Goal: Task Accomplishment & Management: Manage account settings

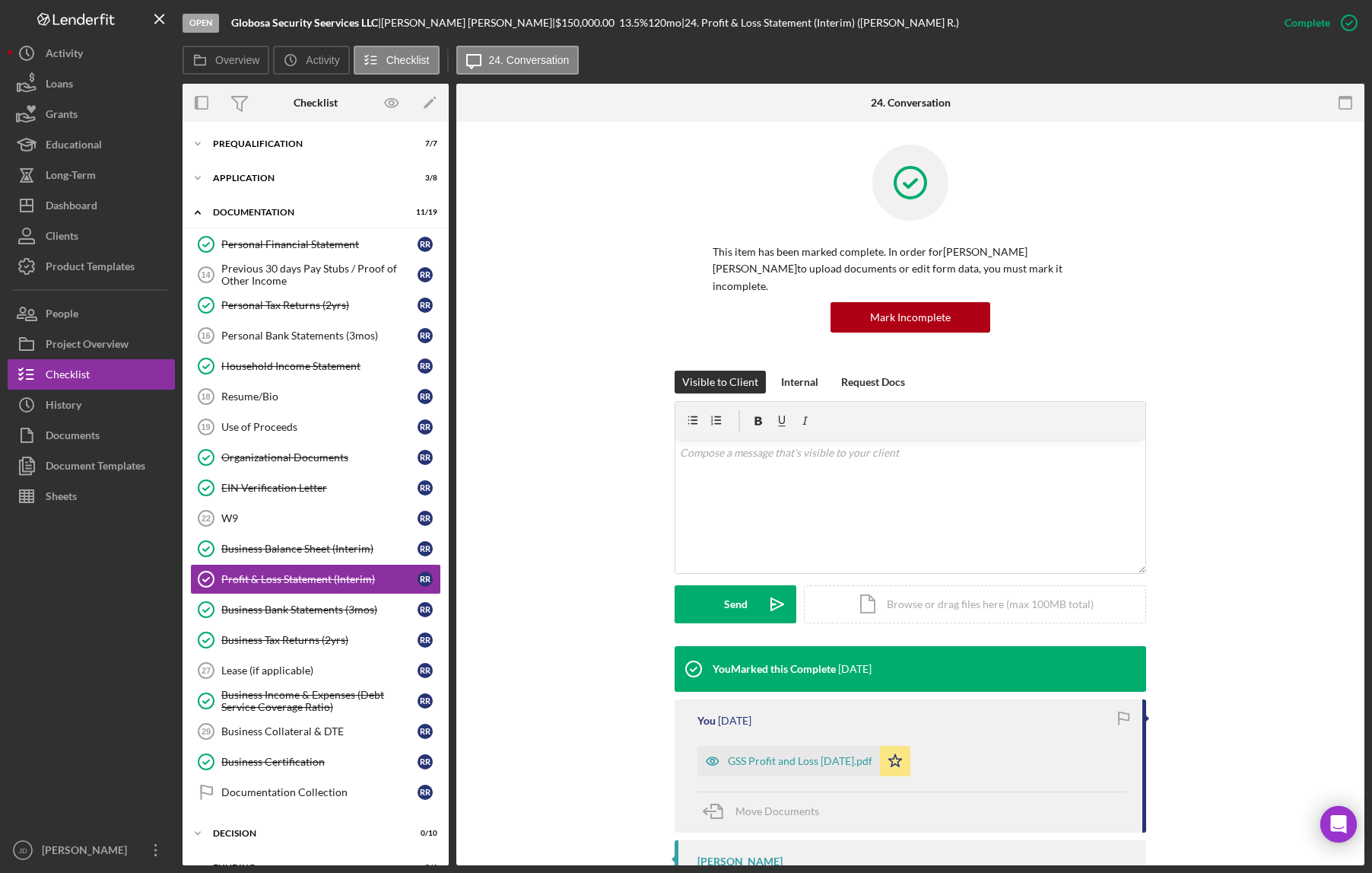
scroll to position [86, 0]
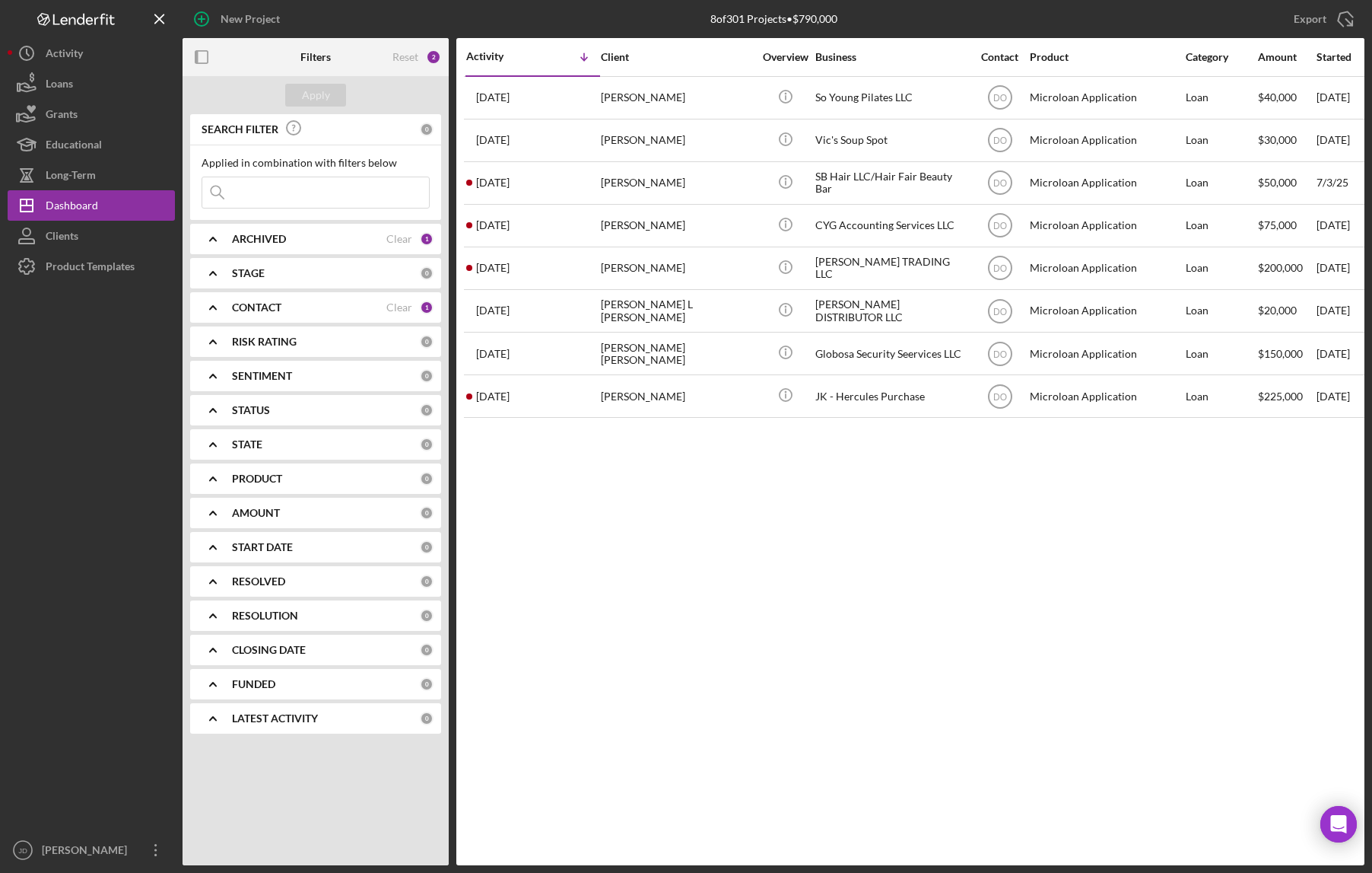
click at [218, 310] on icon "Icon/Expander" at bounding box center [213, 307] width 38 height 38
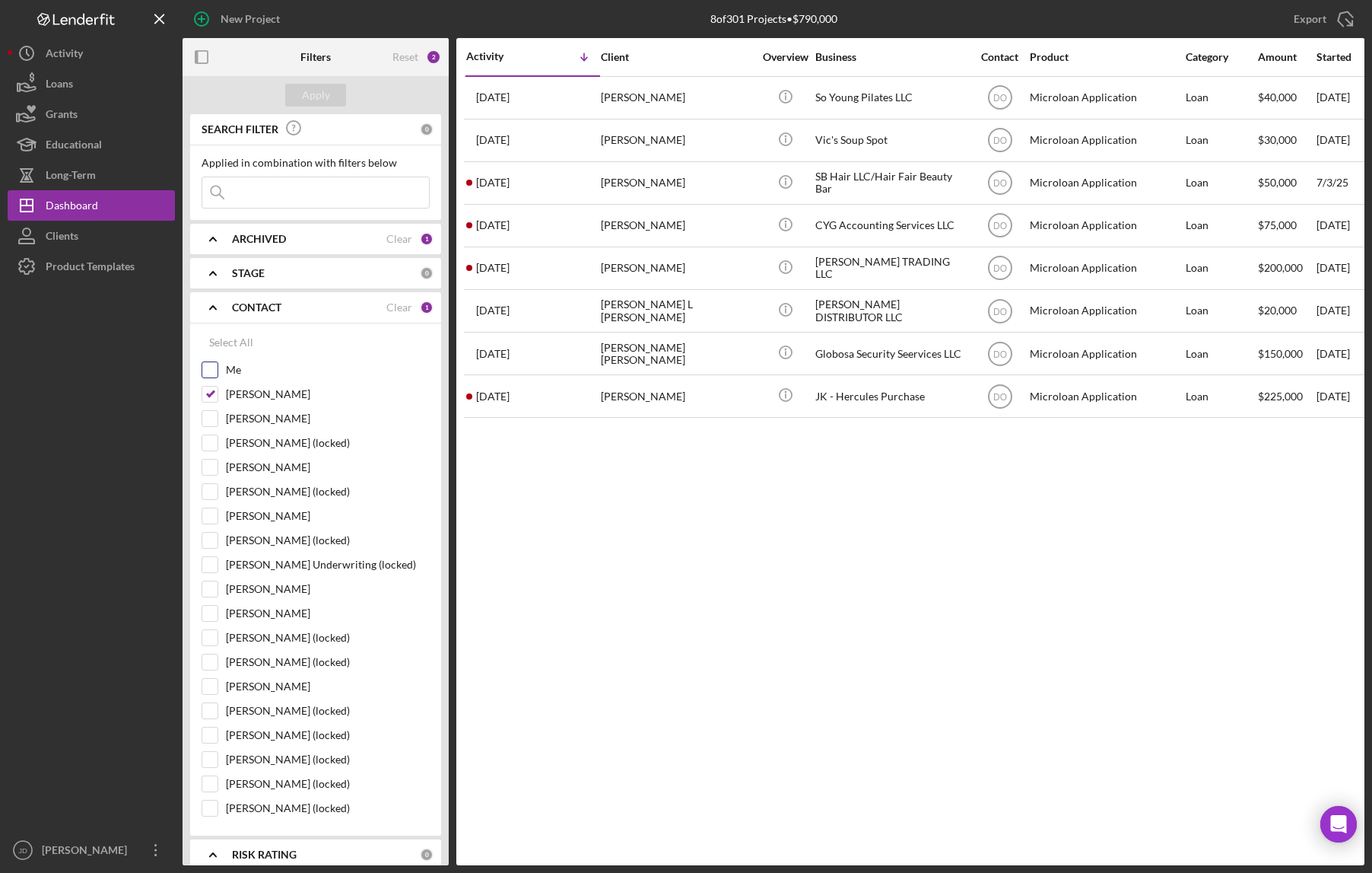
click at [211, 373] on input "Me" at bounding box center [209, 370] width 15 height 15
checkbox input "true"
click at [336, 98] on button "Apply" at bounding box center [315, 95] width 61 height 23
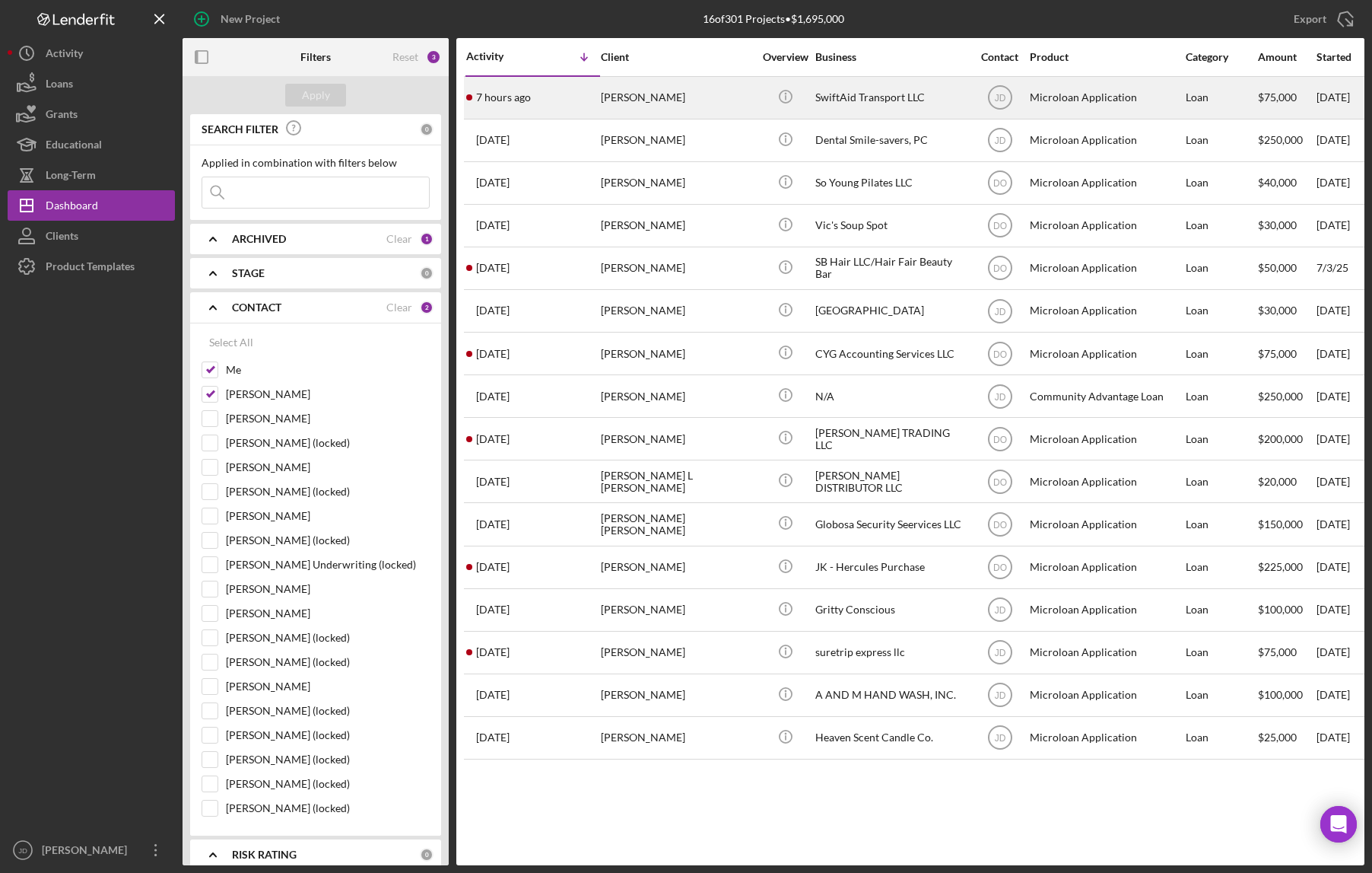
click at [662, 105] on div "Jamel Holder" at bounding box center [677, 97] width 152 height 40
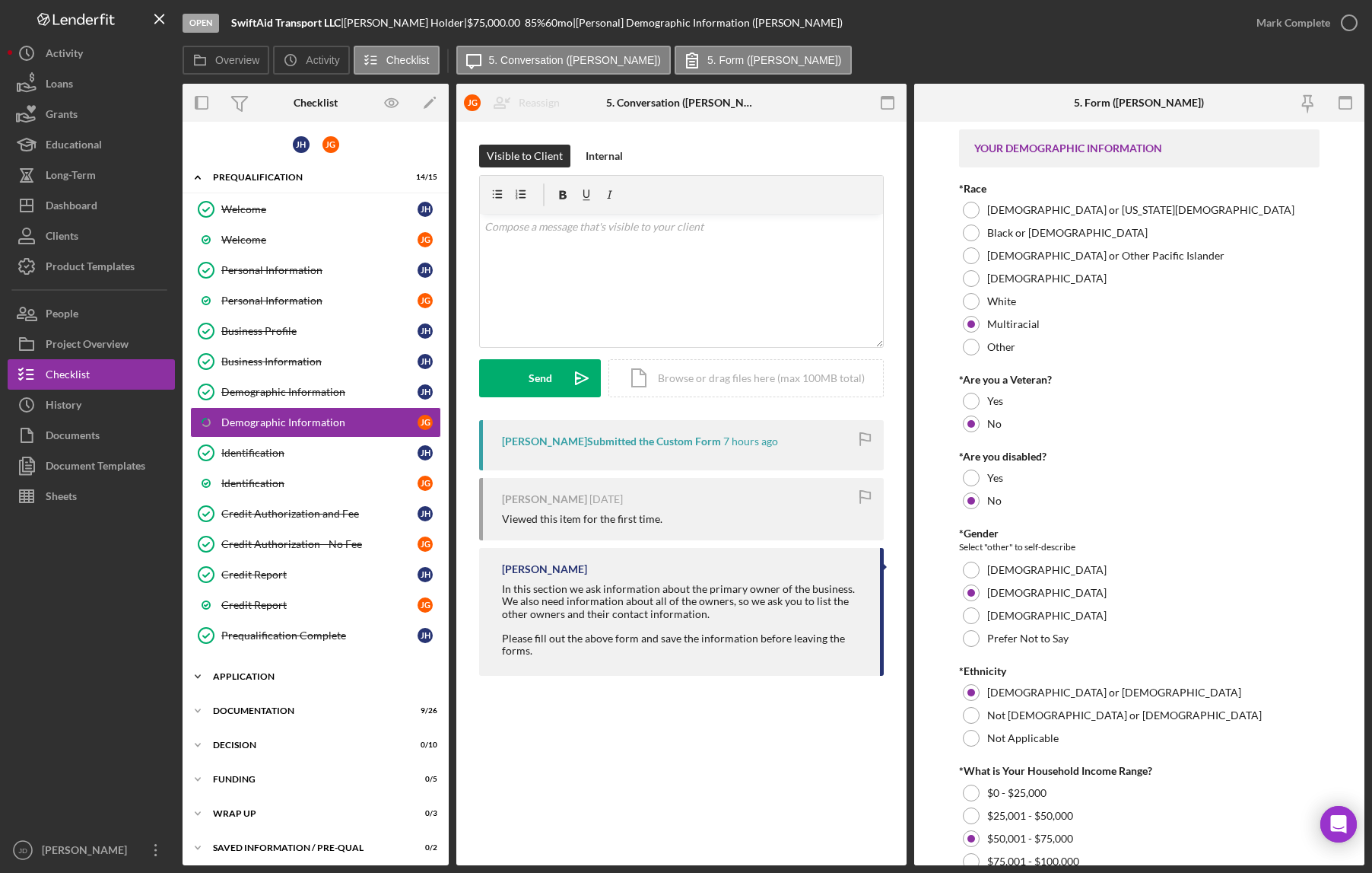
click at [201, 677] on icon "Icon/Expander" at bounding box center [198, 676] width 30 height 30
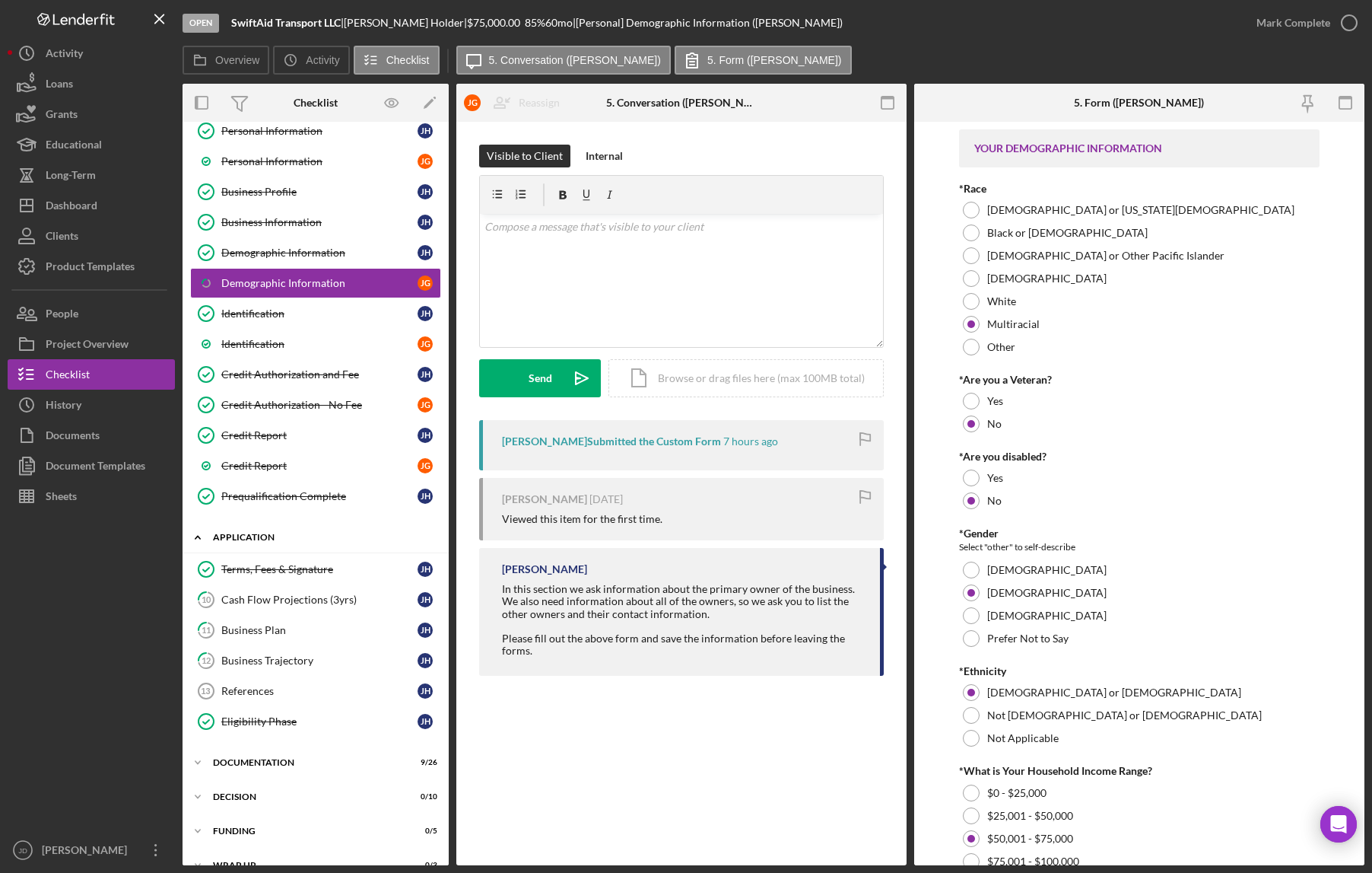
scroll to position [197, 0]
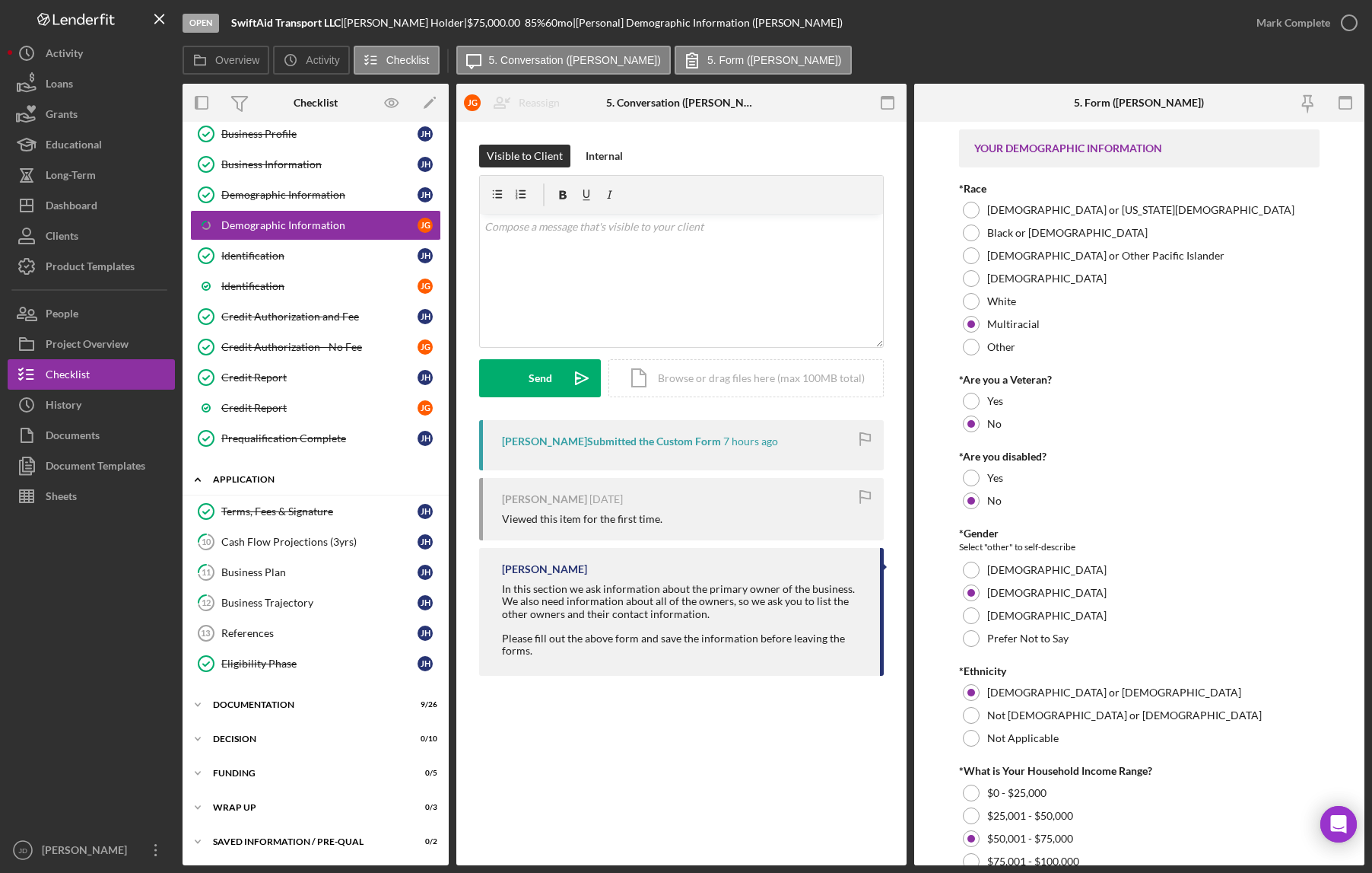
click at [199, 477] on icon "Icon/Expander" at bounding box center [198, 479] width 30 height 30
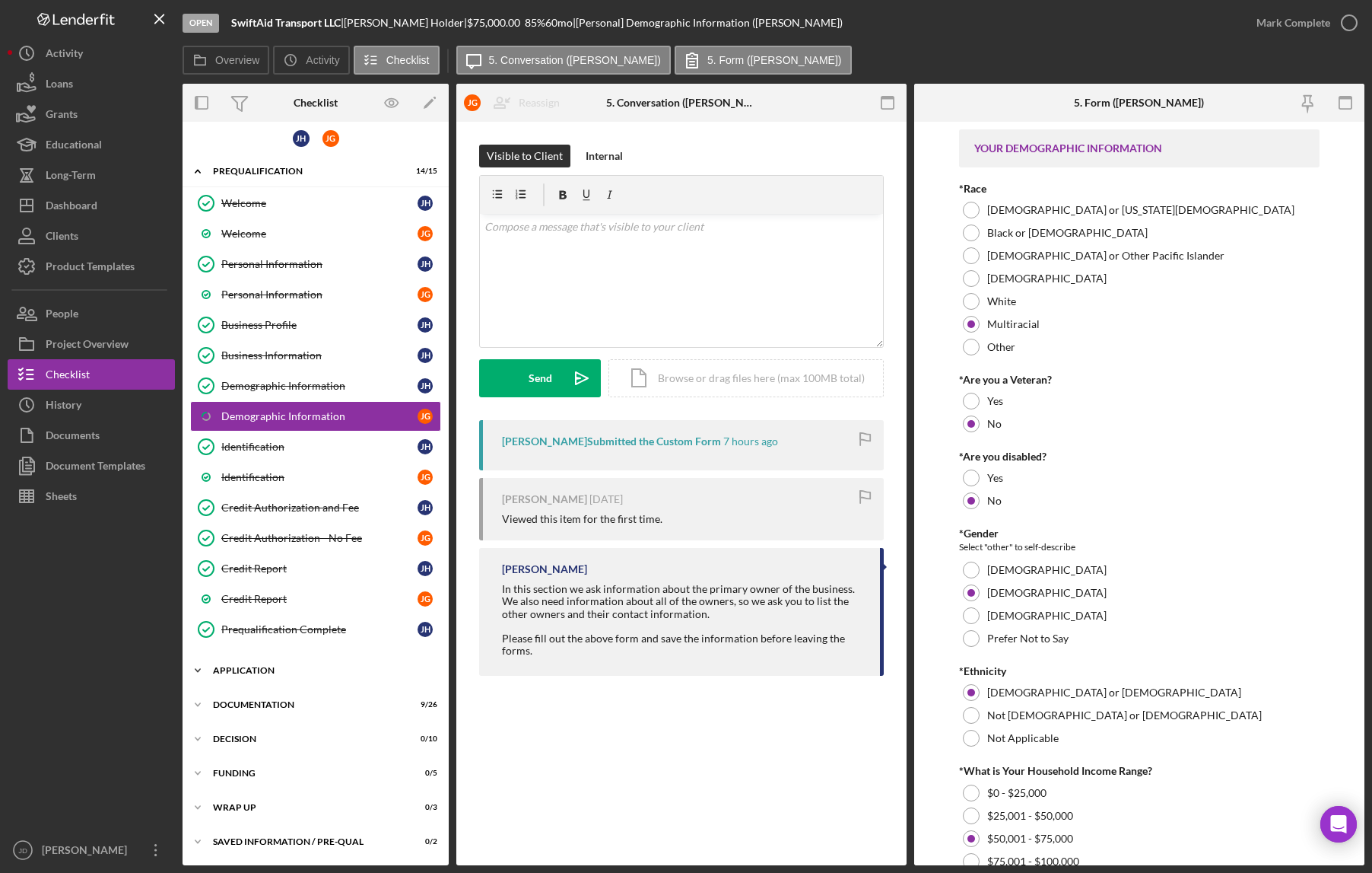
scroll to position [6, 0]
click at [199, 707] on icon "Icon/Expander" at bounding box center [198, 705] width 30 height 30
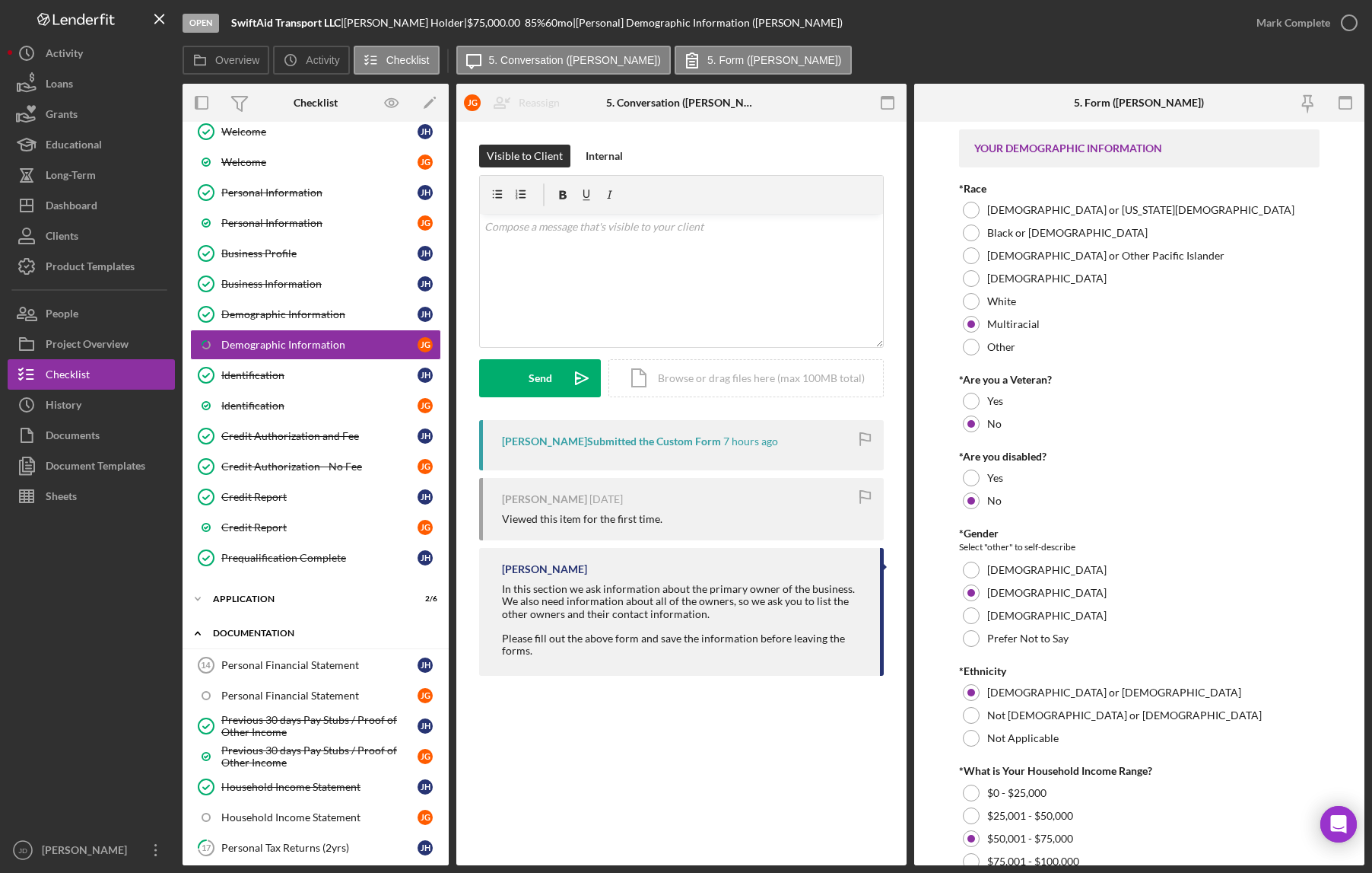
scroll to position [0, 0]
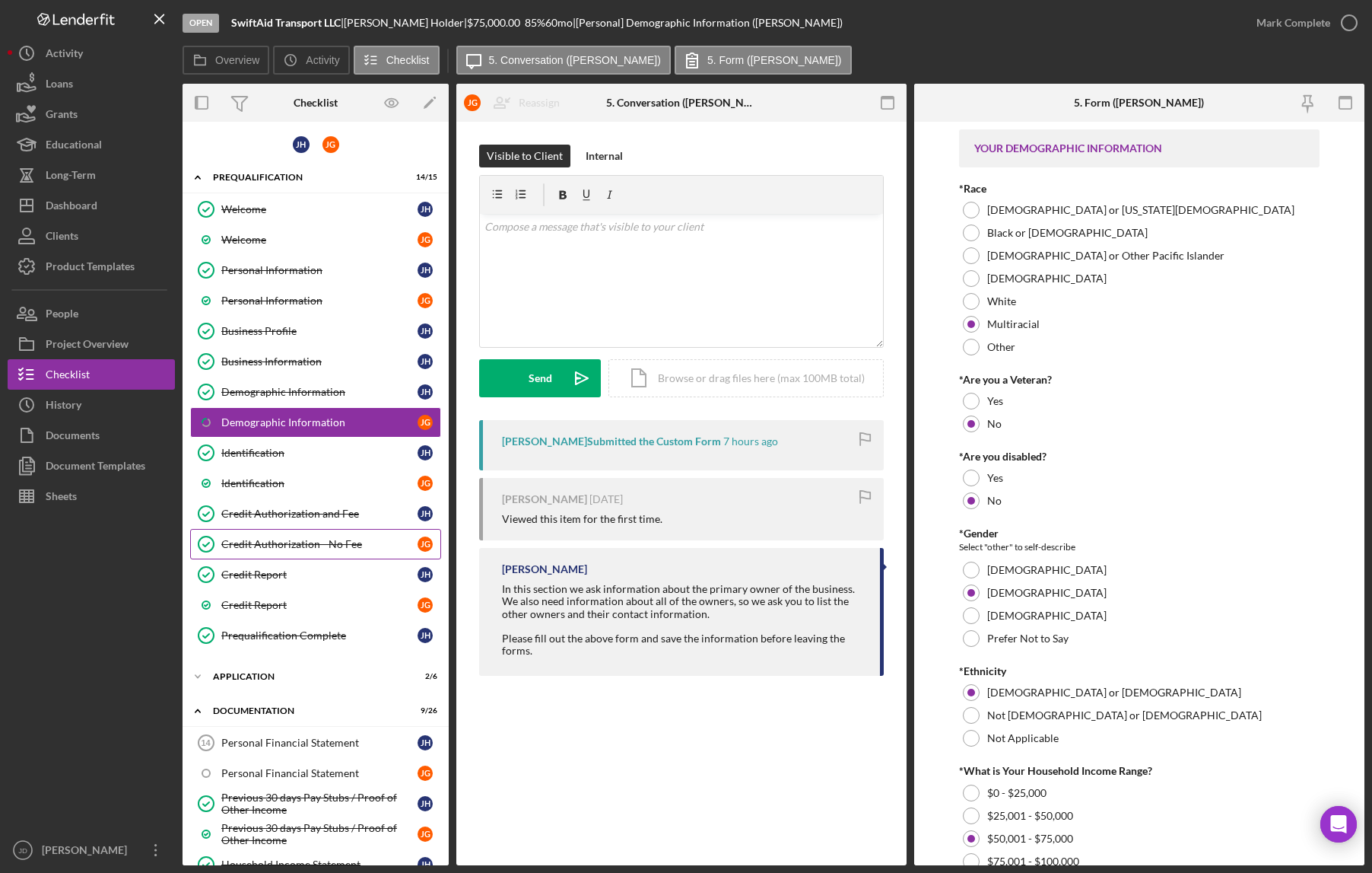
click at [300, 543] on div "Credit Authorization - No Fee" at bounding box center [320, 544] width 196 height 12
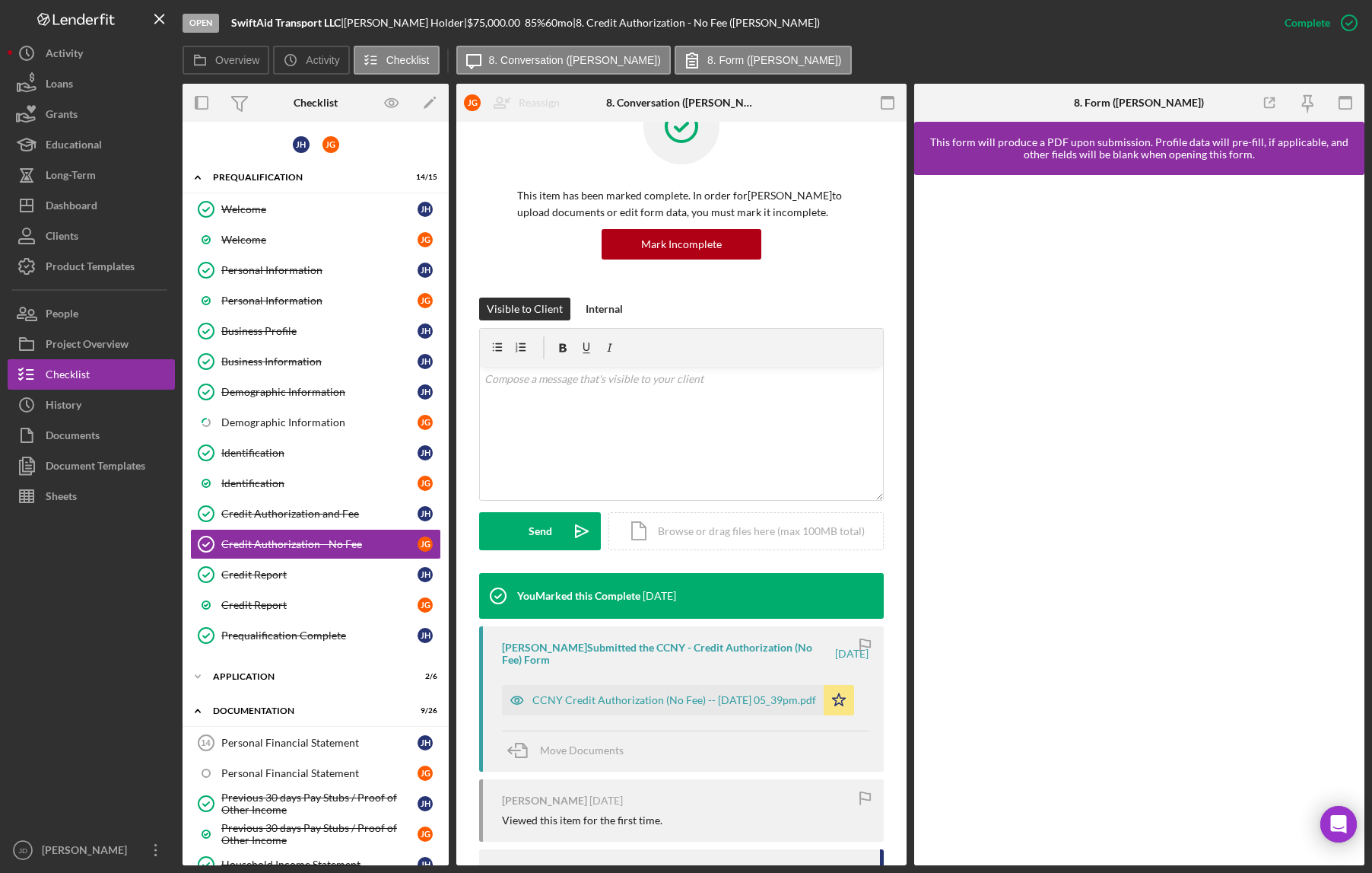
scroll to position [150, 0]
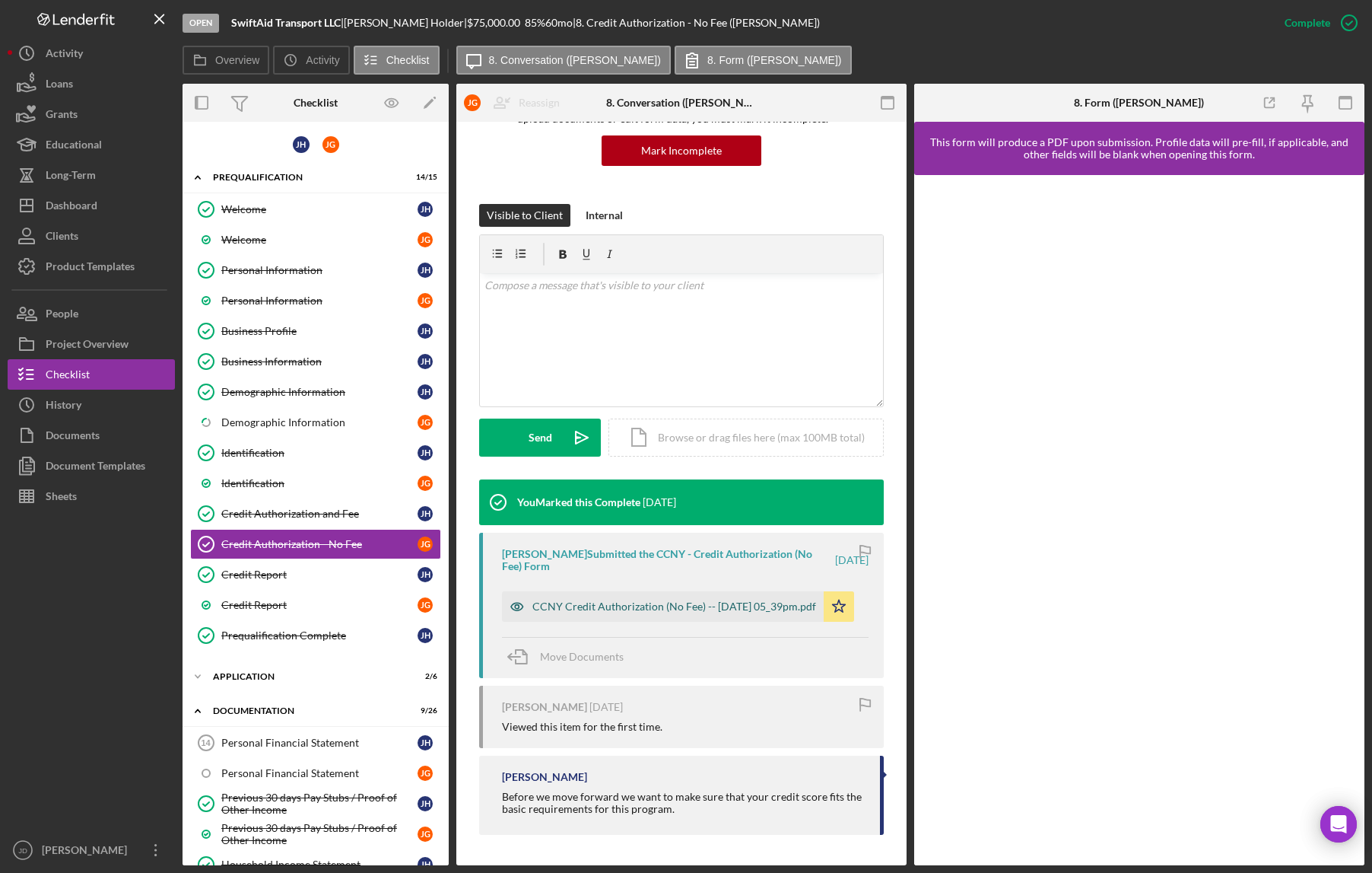
click at [670, 602] on div "CCNY Credit Authorization (No Fee) -- 2025-07-25 05_39pm.pdf" at bounding box center [674, 607] width 284 height 12
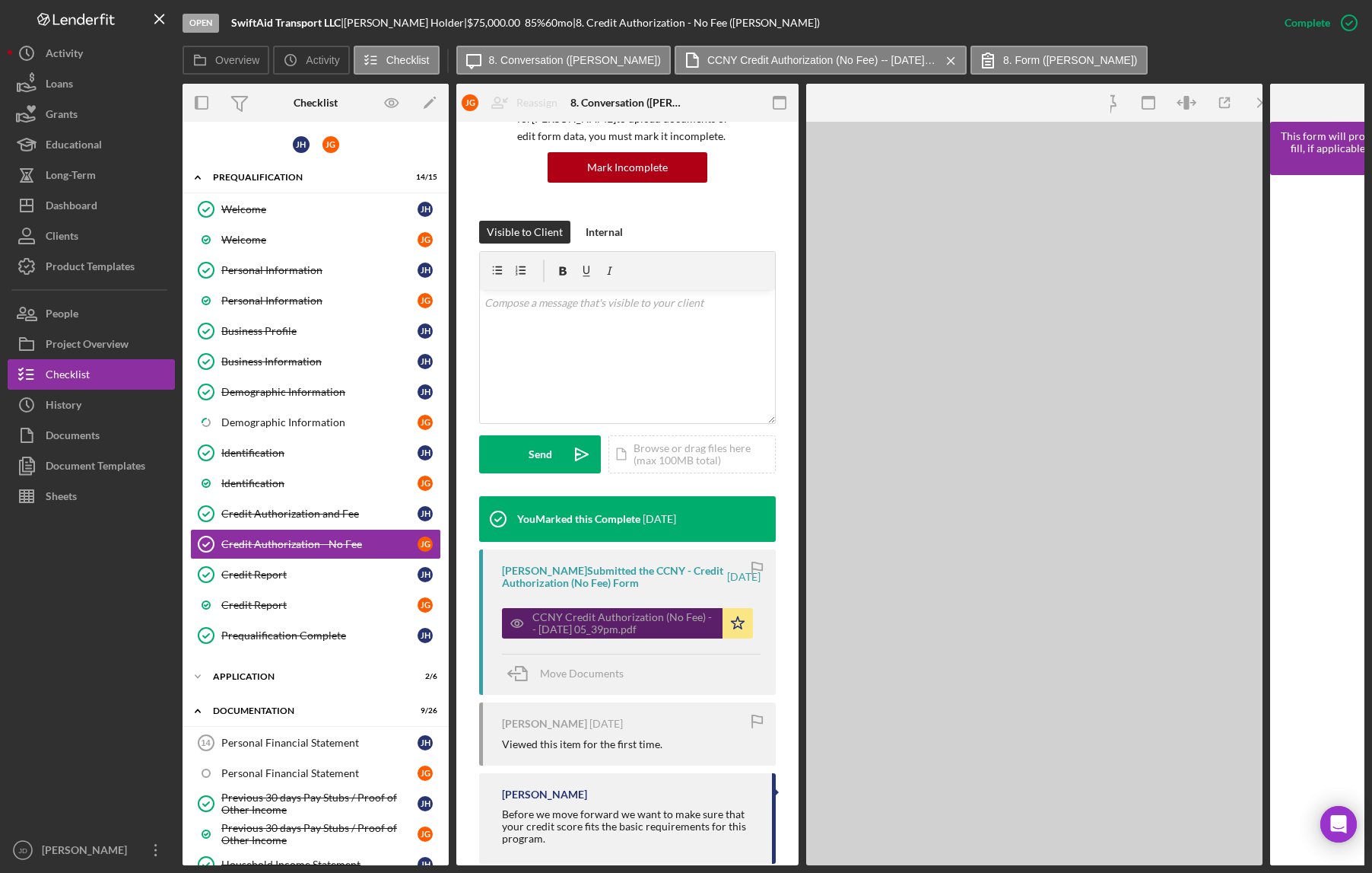
scroll to position [167, 0]
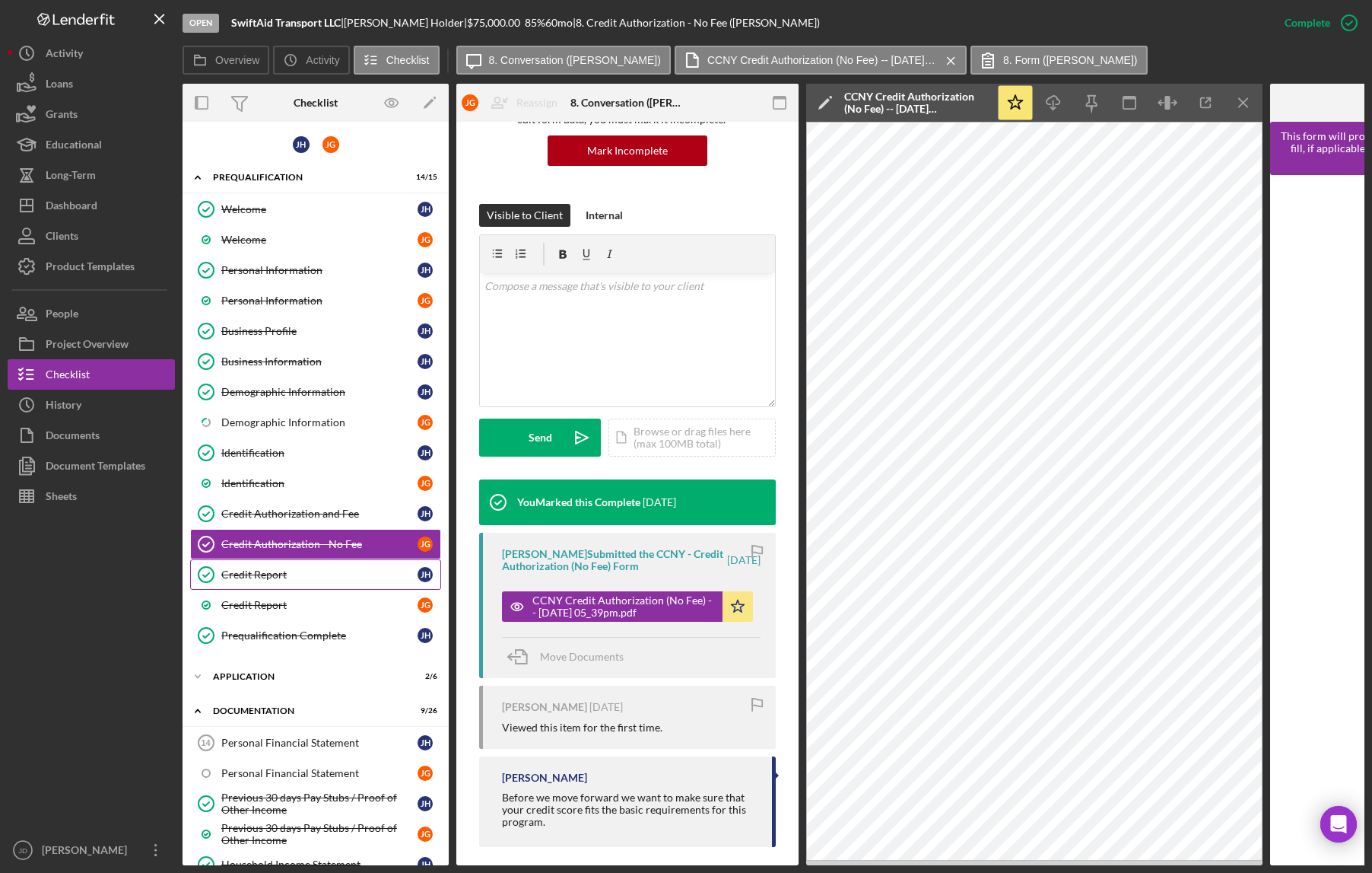
click at [264, 571] on div "Credit Report" at bounding box center [320, 575] width 196 height 12
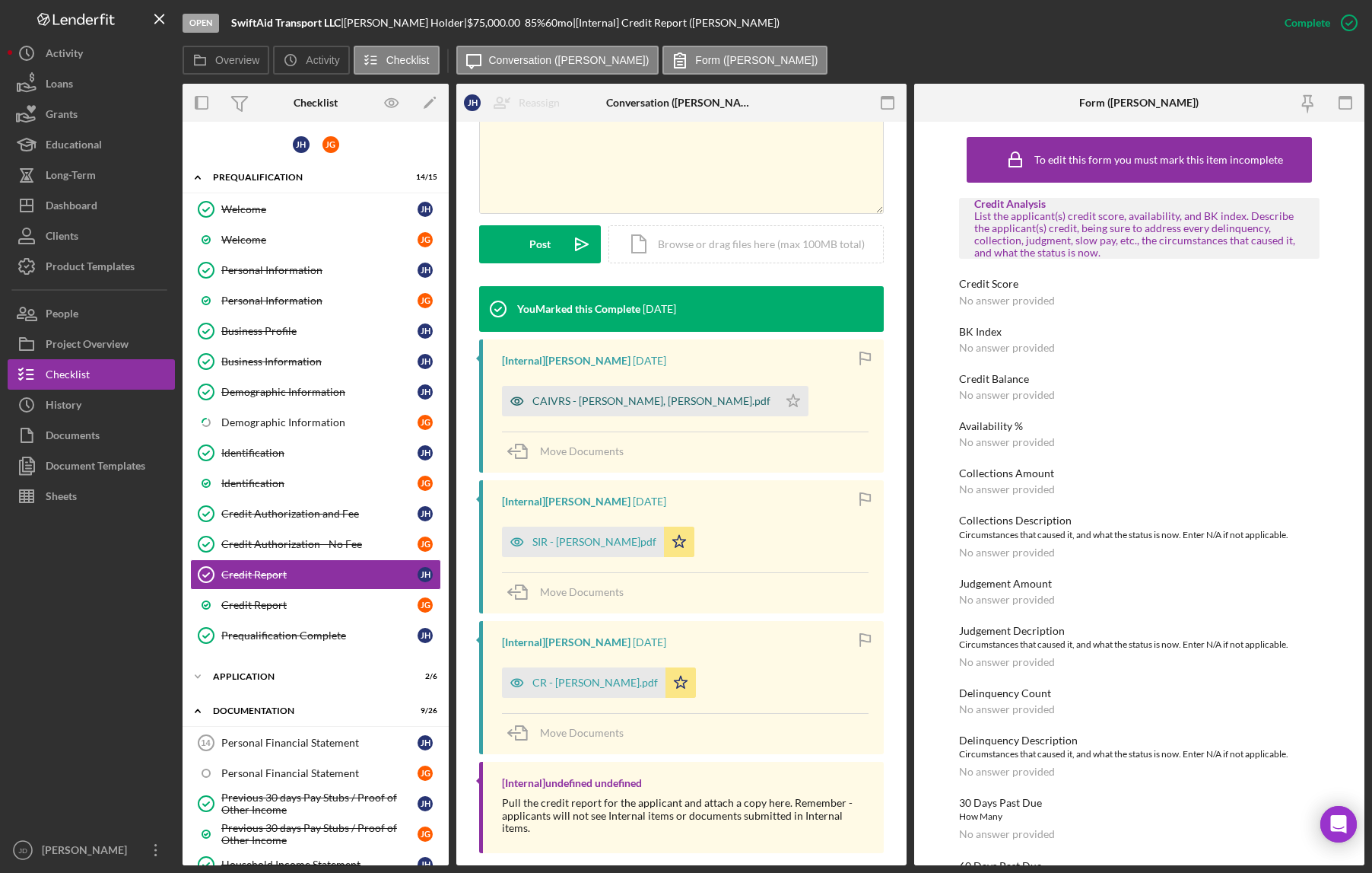
scroll to position [295, 0]
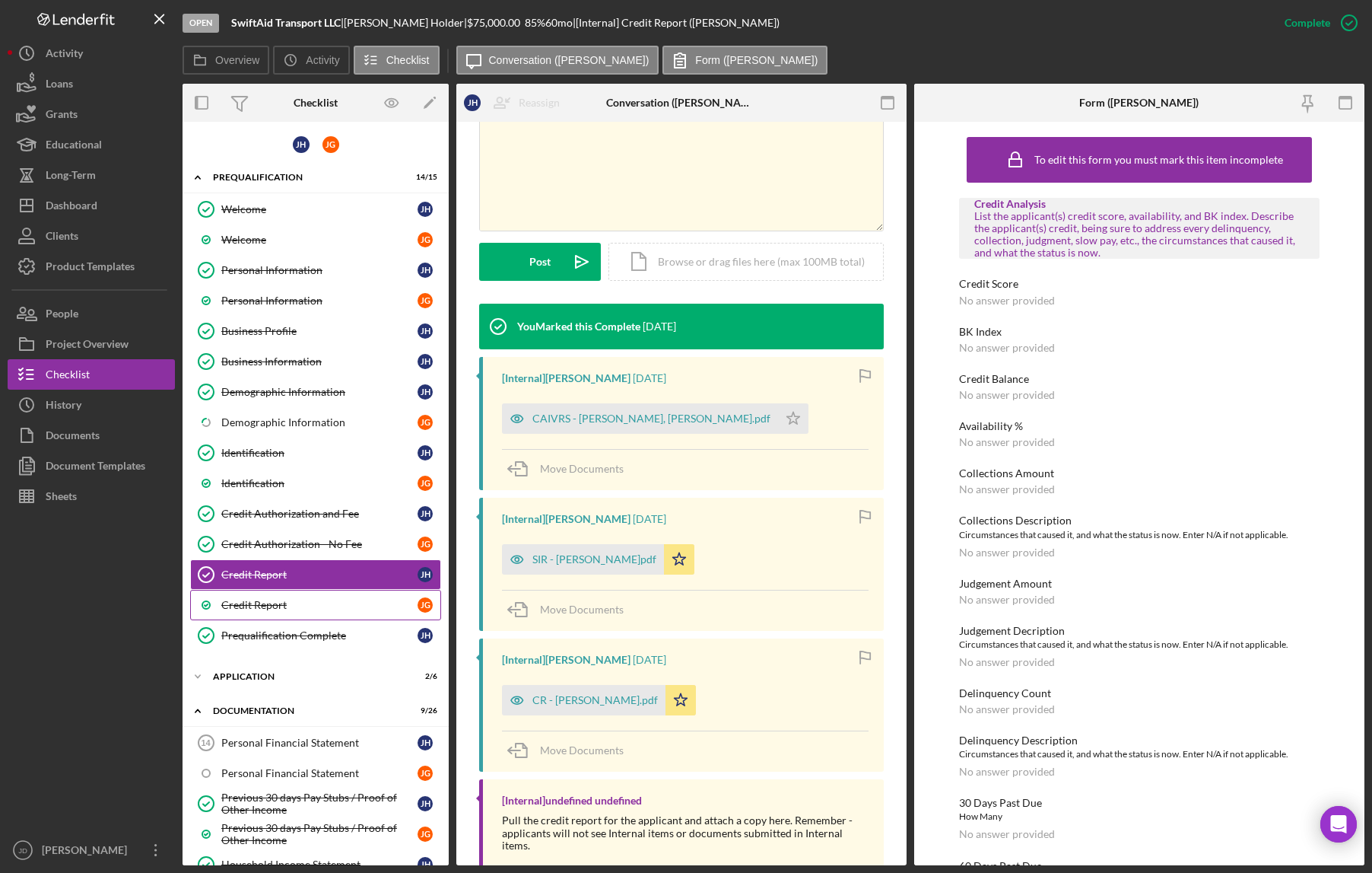
click at [264, 603] on div "Credit Report" at bounding box center [320, 605] width 196 height 12
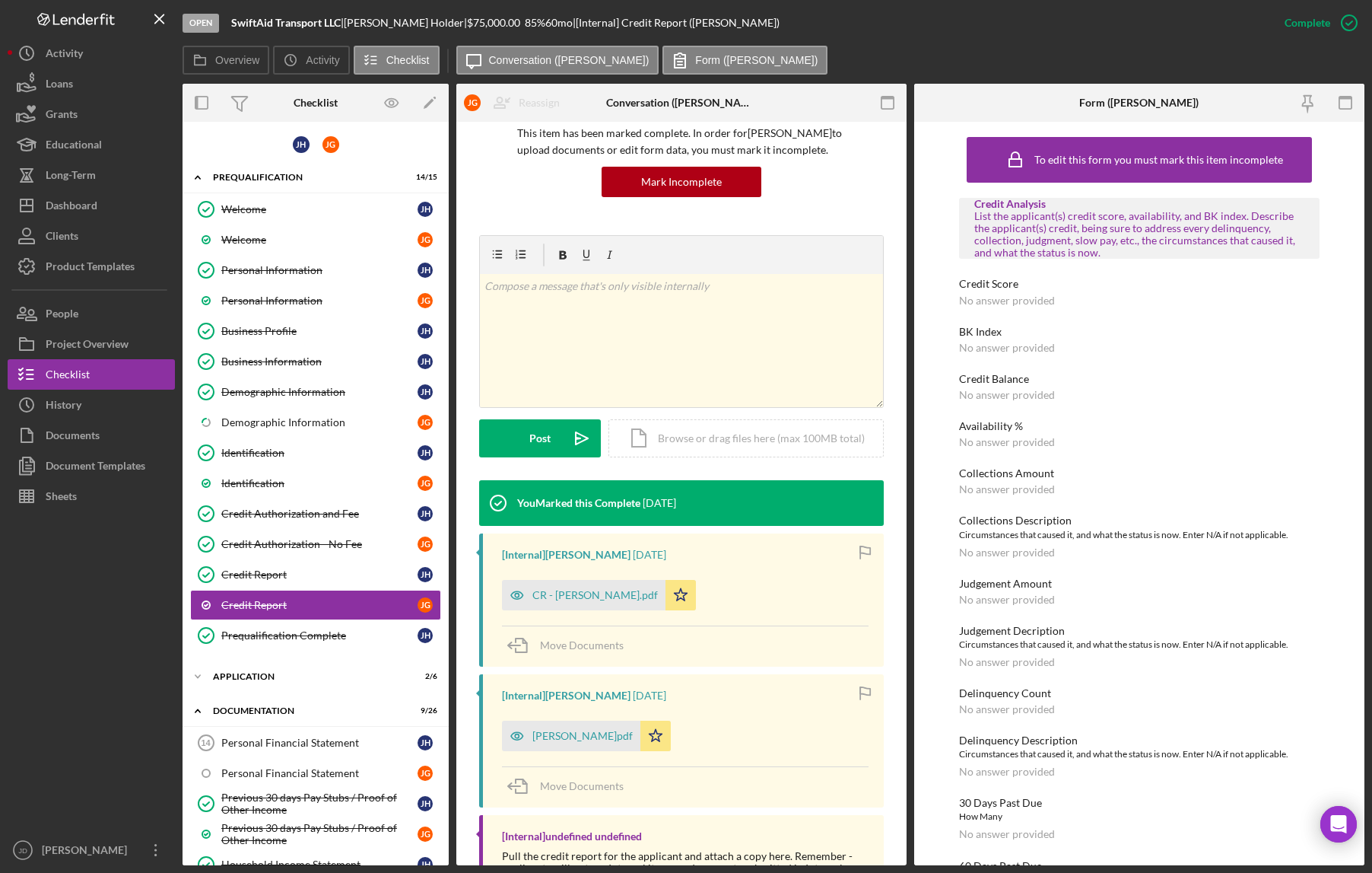
scroll to position [191, 0]
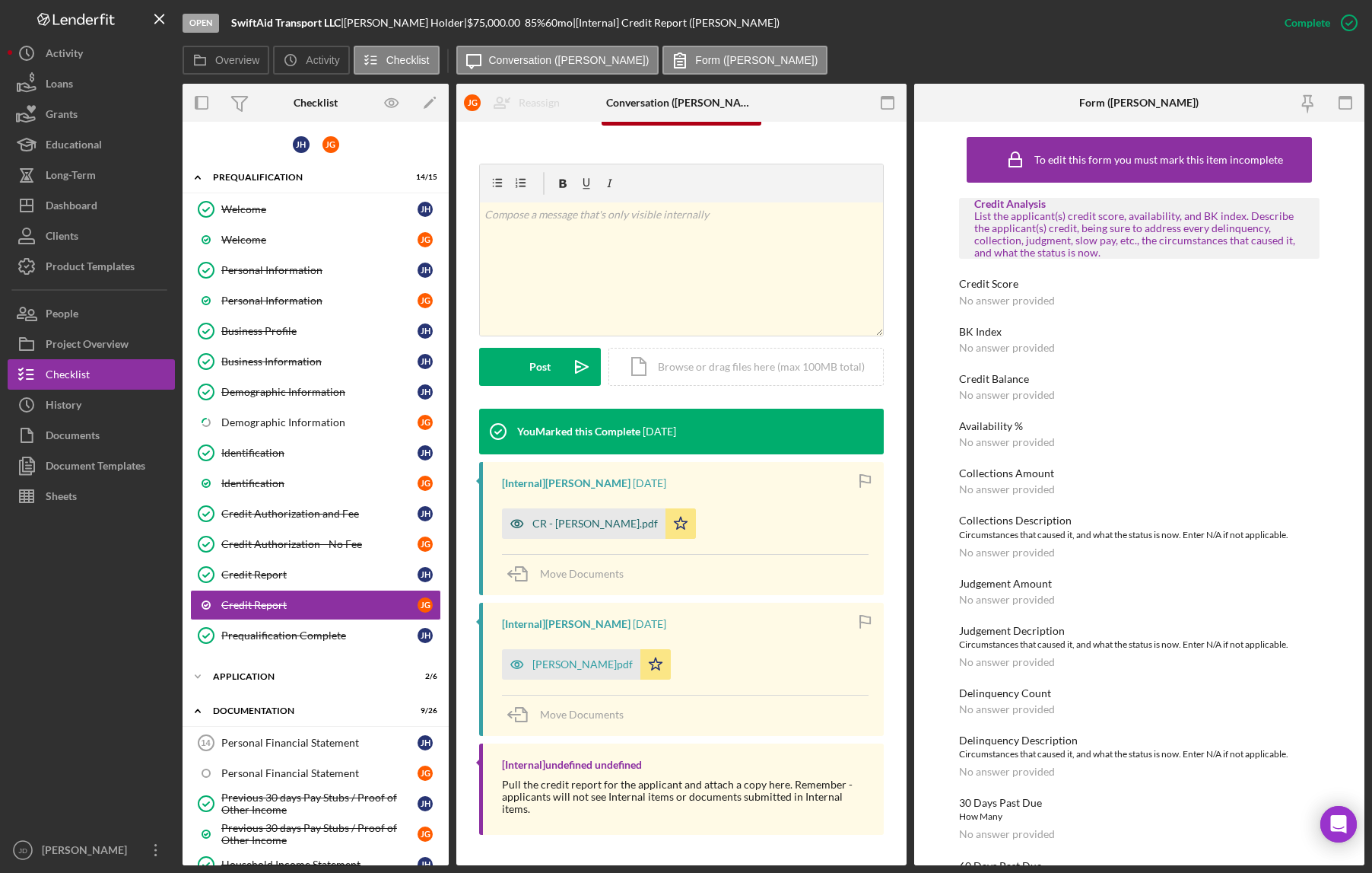
click at [570, 526] on div "CR - Gomez Joel.pdf" at bounding box center [595, 524] width 126 height 12
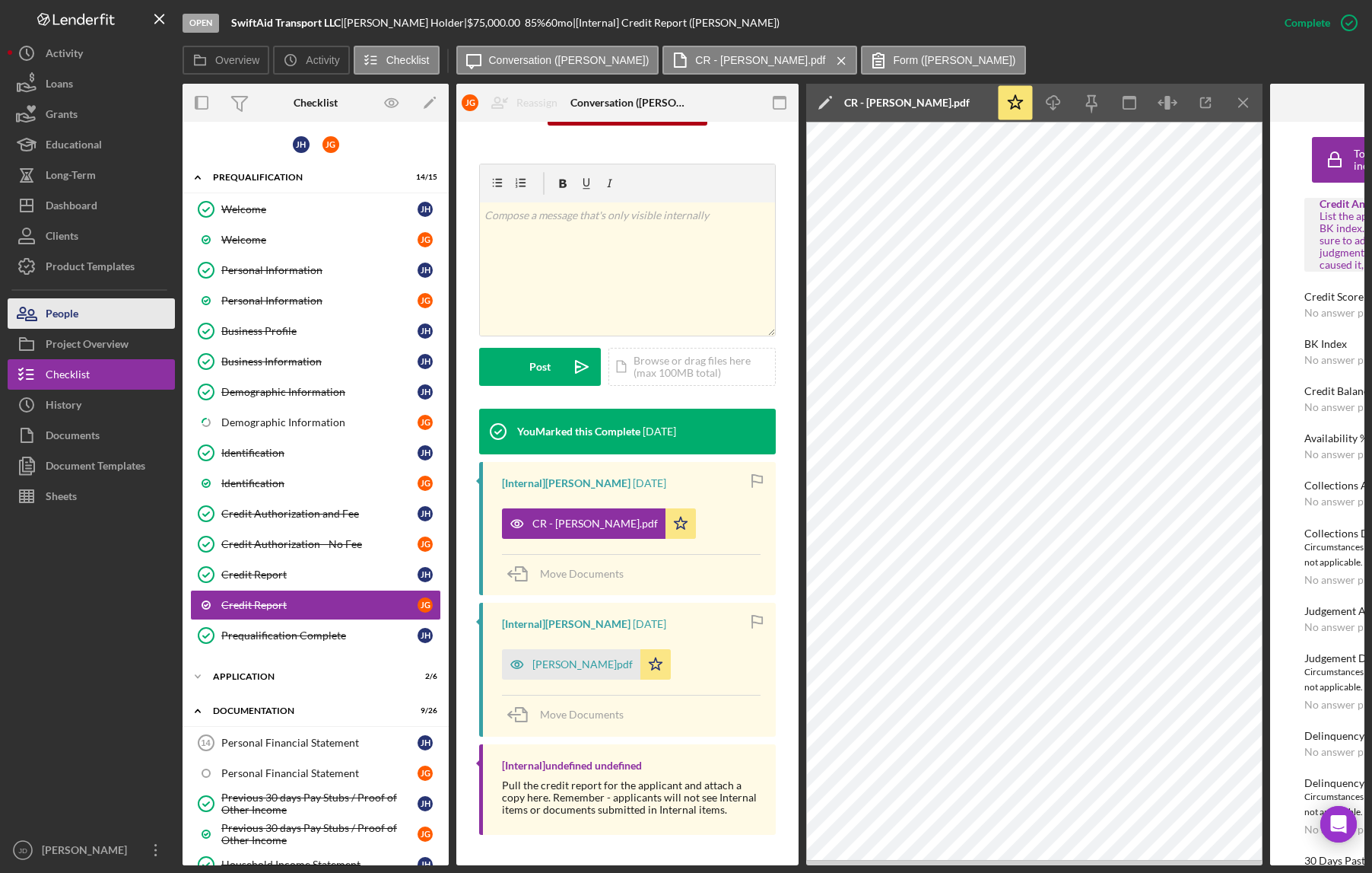
click at [53, 314] on div "People" at bounding box center [61, 315] width 33 height 34
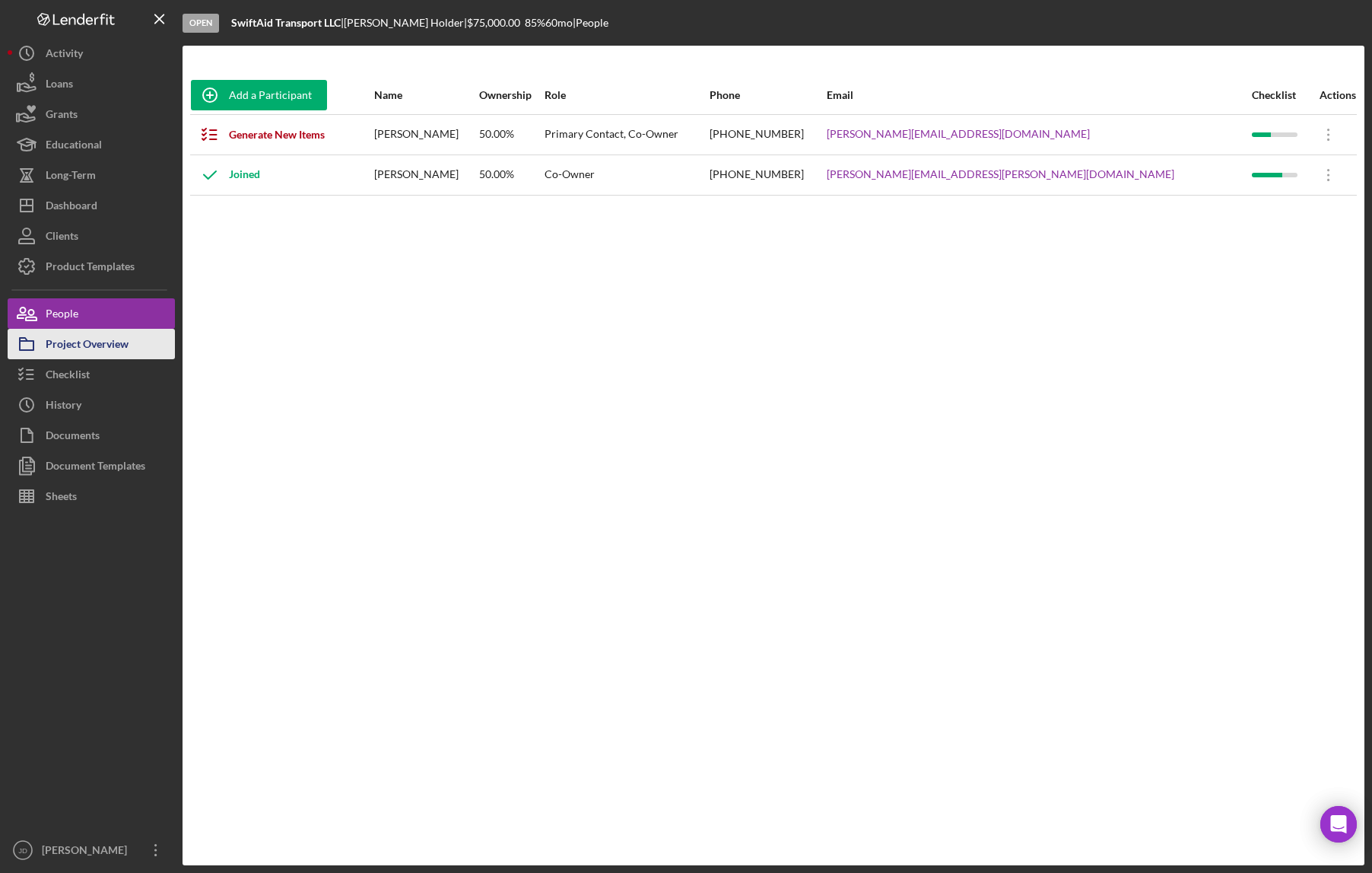
click at [92, 348] on div "Project Overview" at bounding box center [86, 346] width 83 height 34
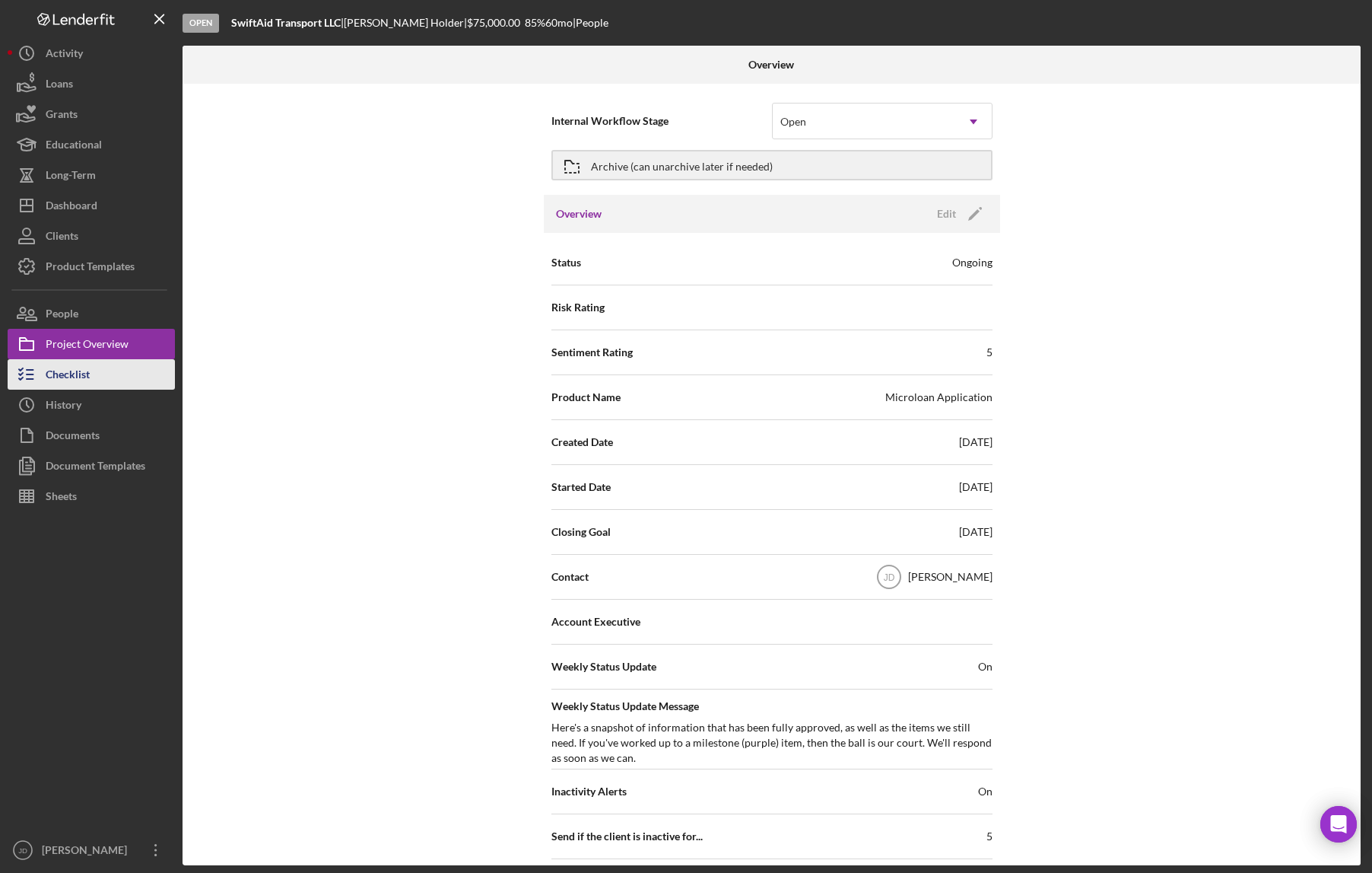
click at [73, 378] on div "Checklist" at bounding box center [68, 376] width 45 height 34
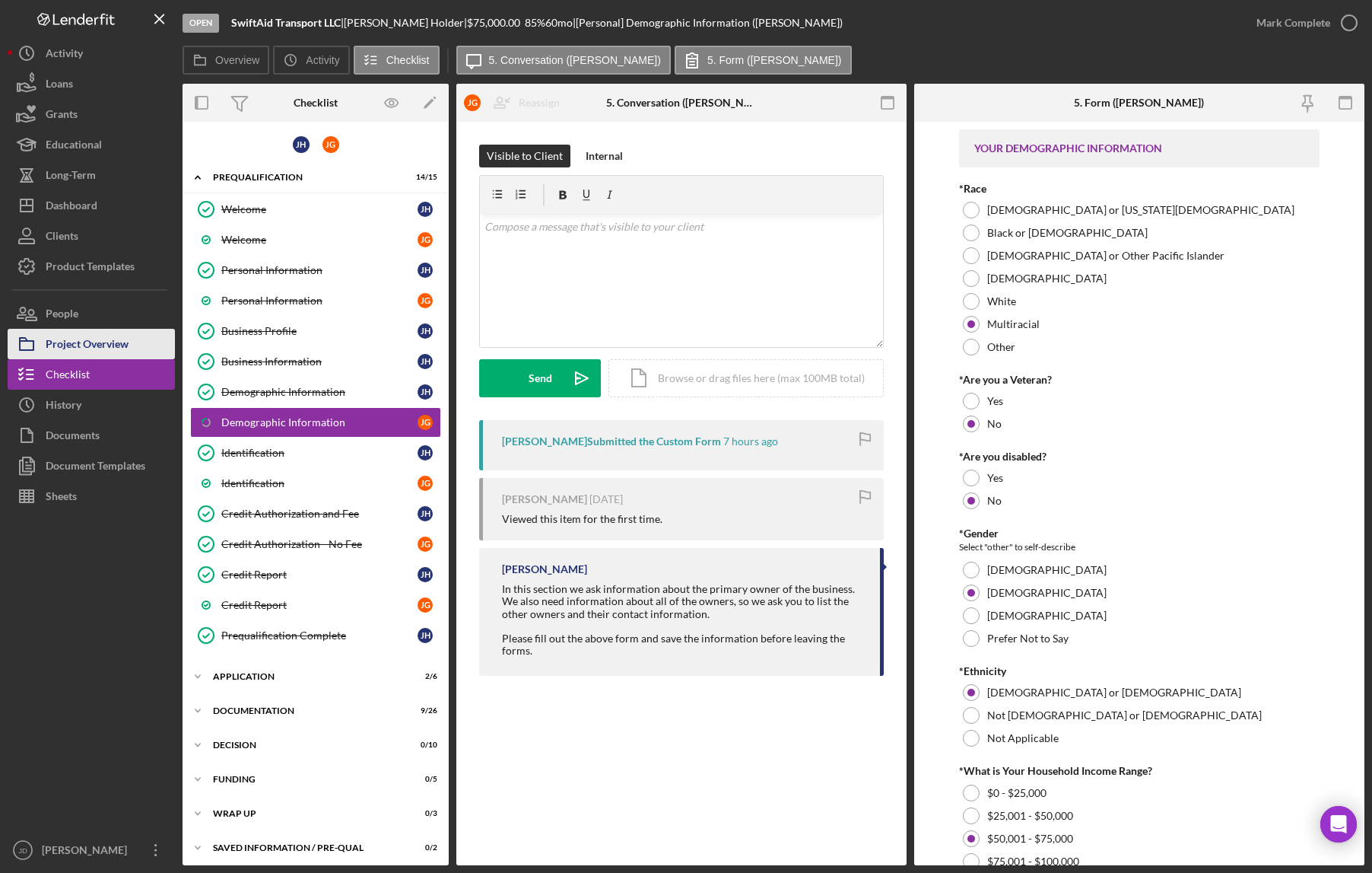
click at [79, 342] on div "Project Overview" at bounding box center [86, 346] width 83 height 34
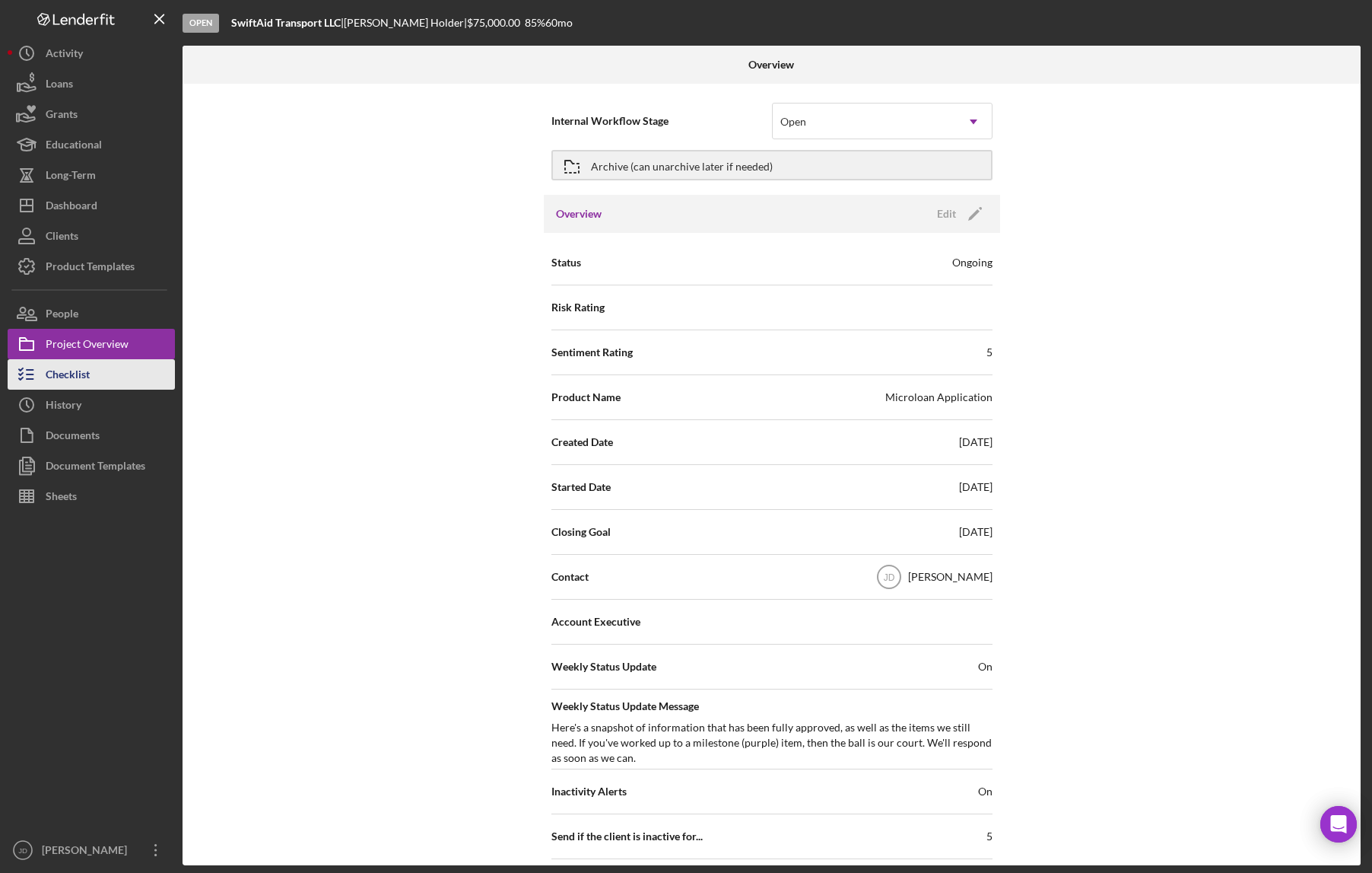
click at [75, 376] on div "Checklist" at bounding box center [68, 376] width 45 height 34
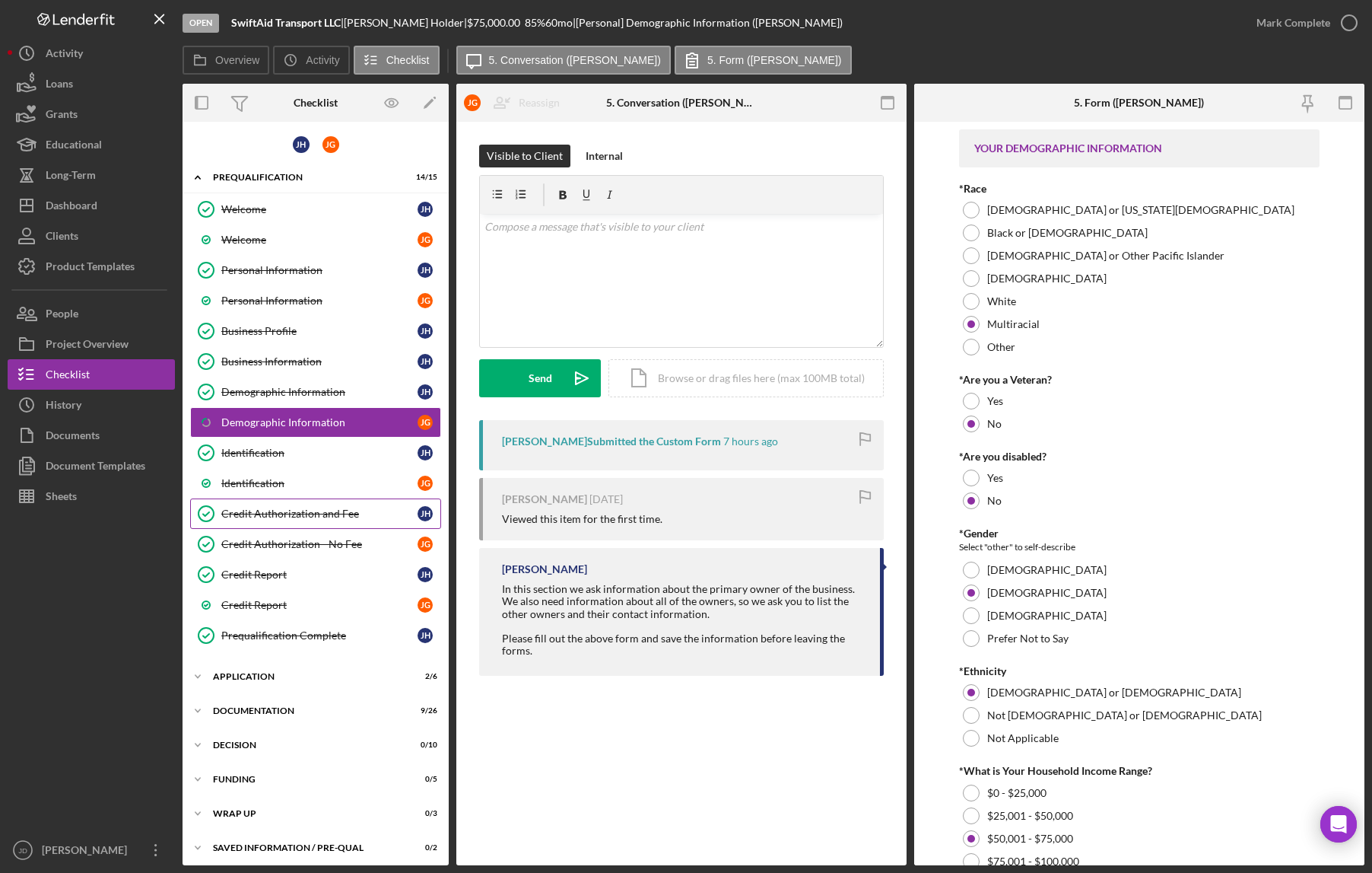
scroll to position [6, 0]
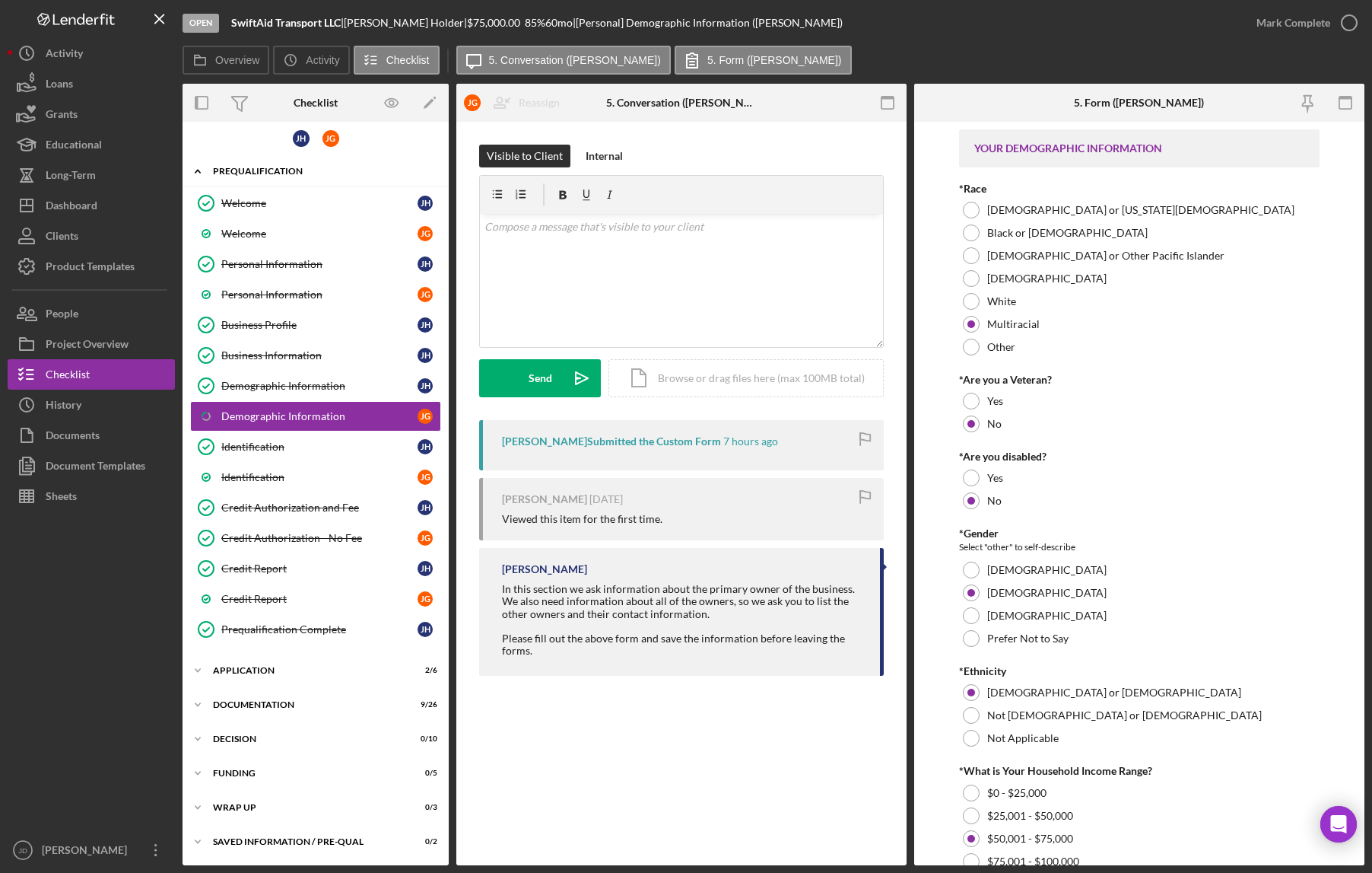
click at [201, 180] on icon "Icon/Expander" at bounding box center [198, 171] width 30 height 30
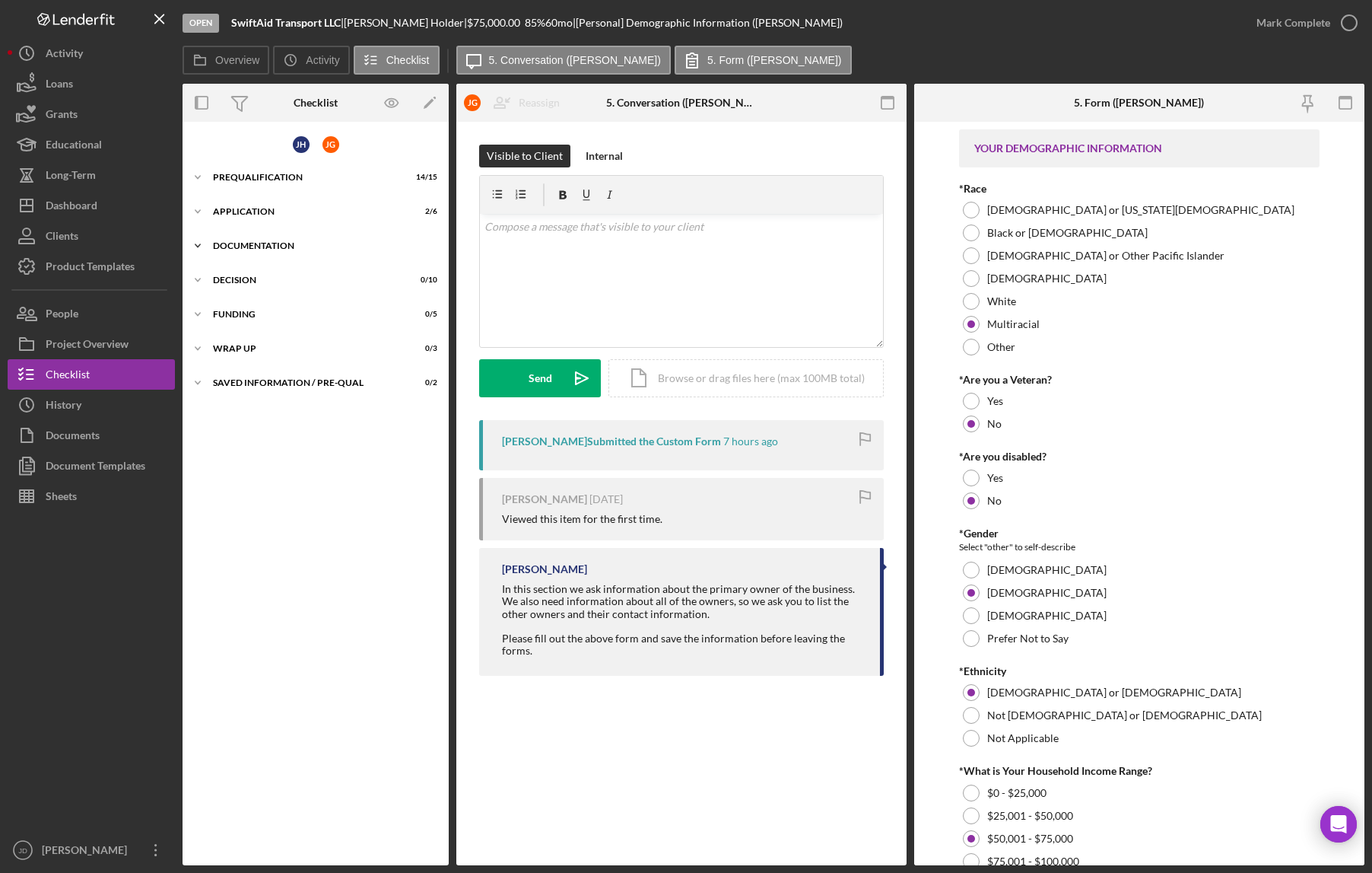
click at [201, 247] on icon "Icon/Expander" at bounding box center [198, 246] width 30 height 30
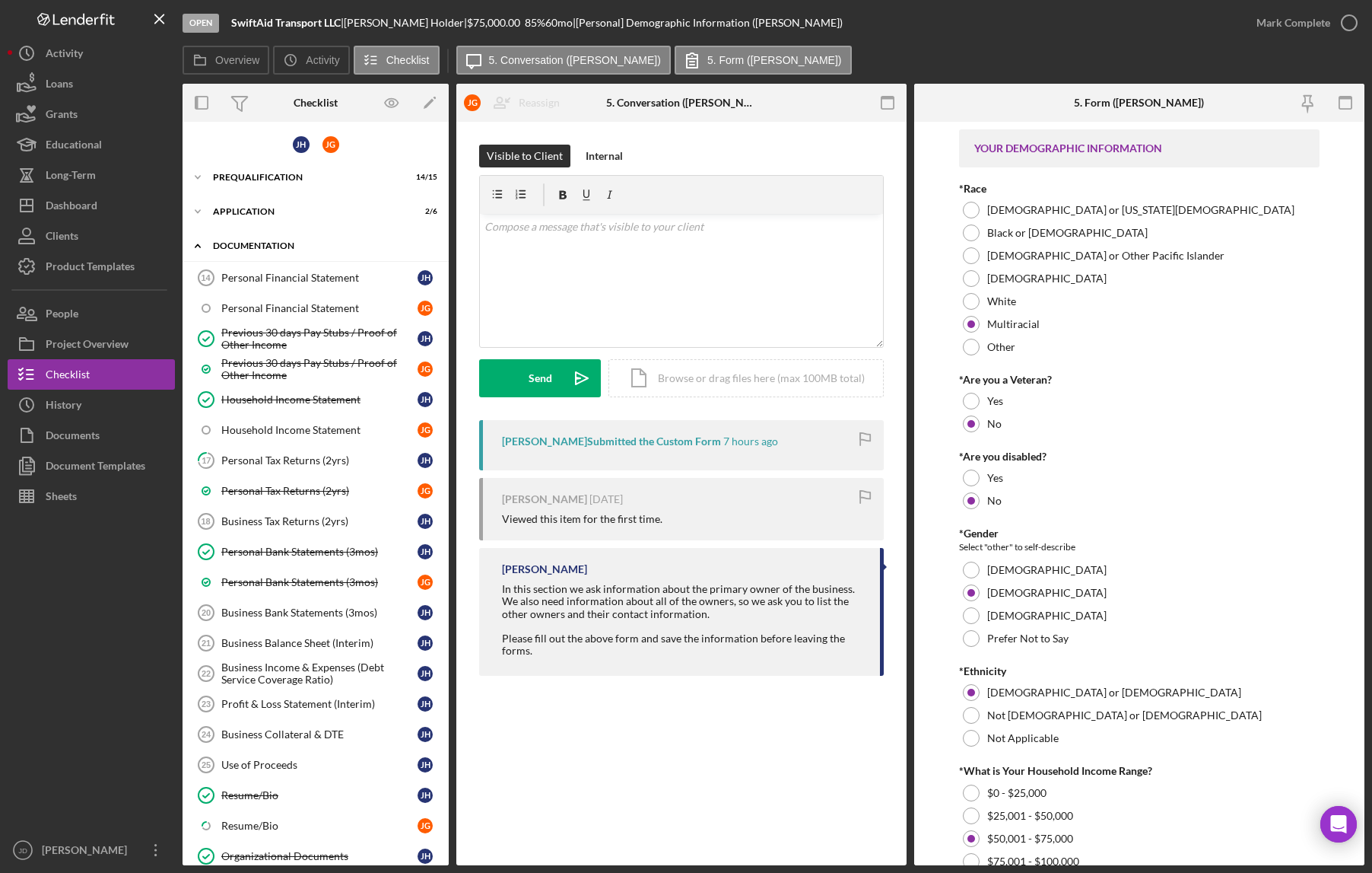
click at [201, 241] on icon "Icon/Expander" at bounding box center [198, 246] width 30 height 30
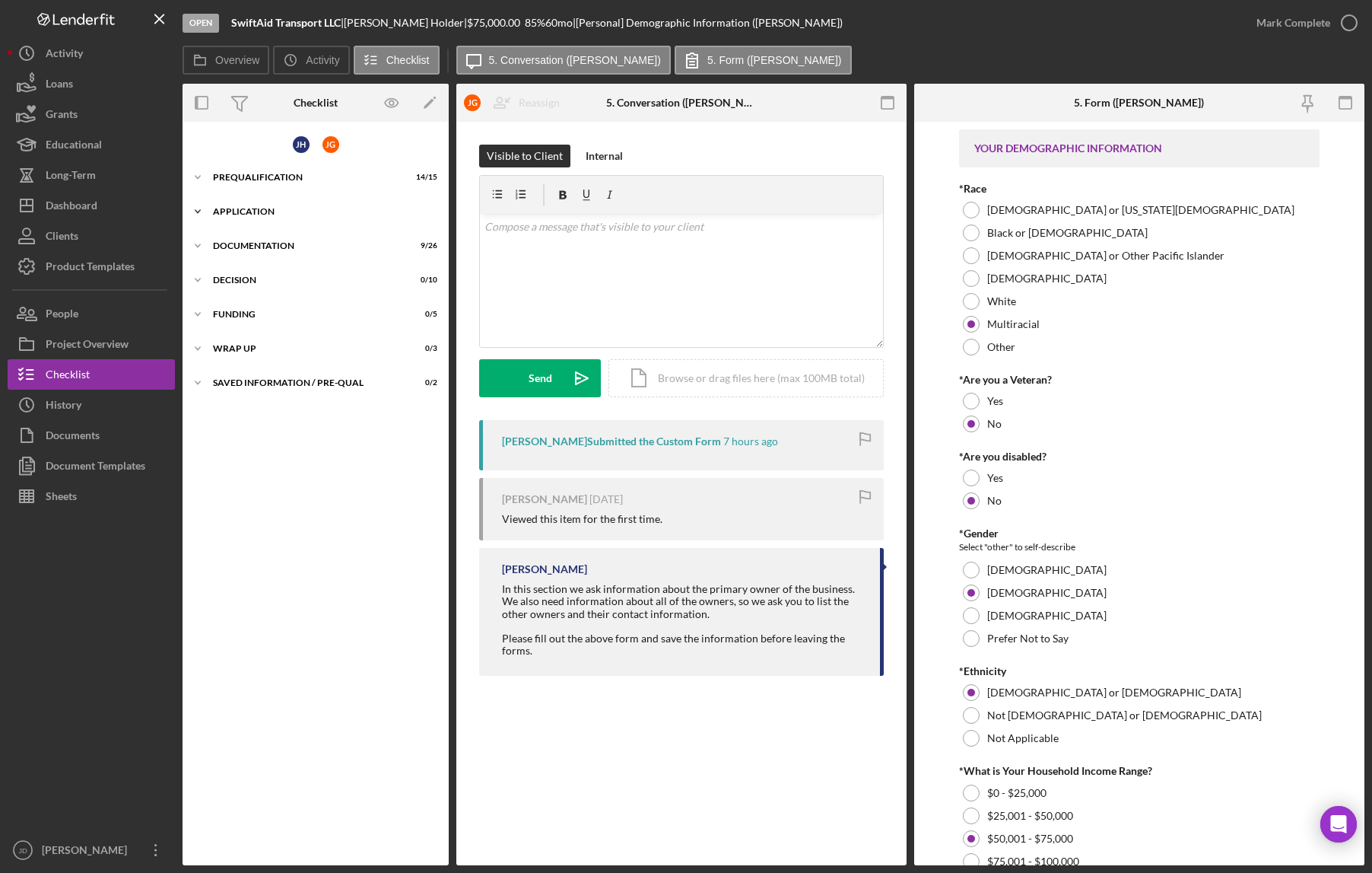
click at [202, 211] on icon "Icon/Expander" at bounding box center [198, 211] width 30 height 30
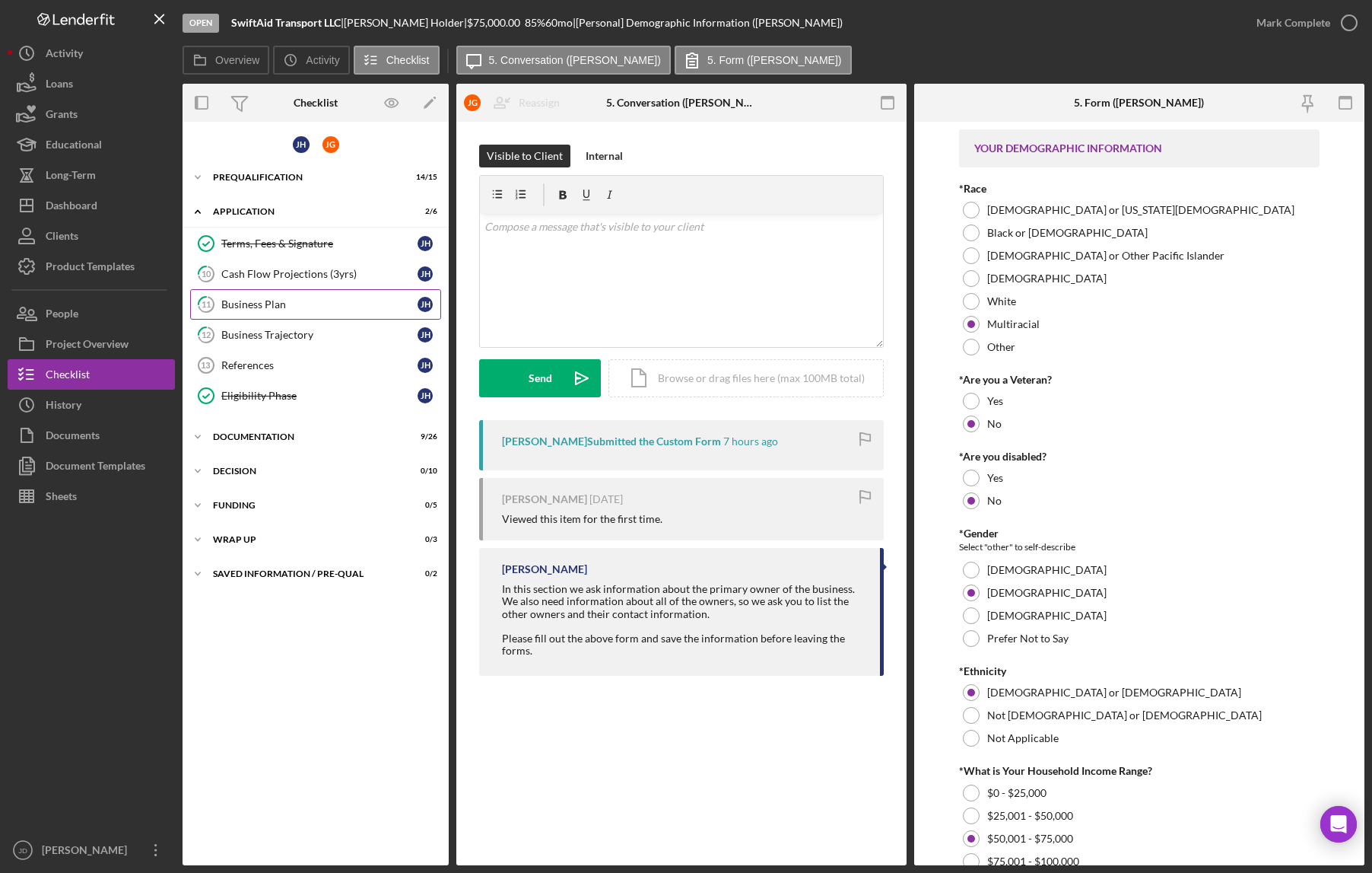
click at [269, 305] on div "Business Plan" at bounding box center [320, 305] width 196 height 12
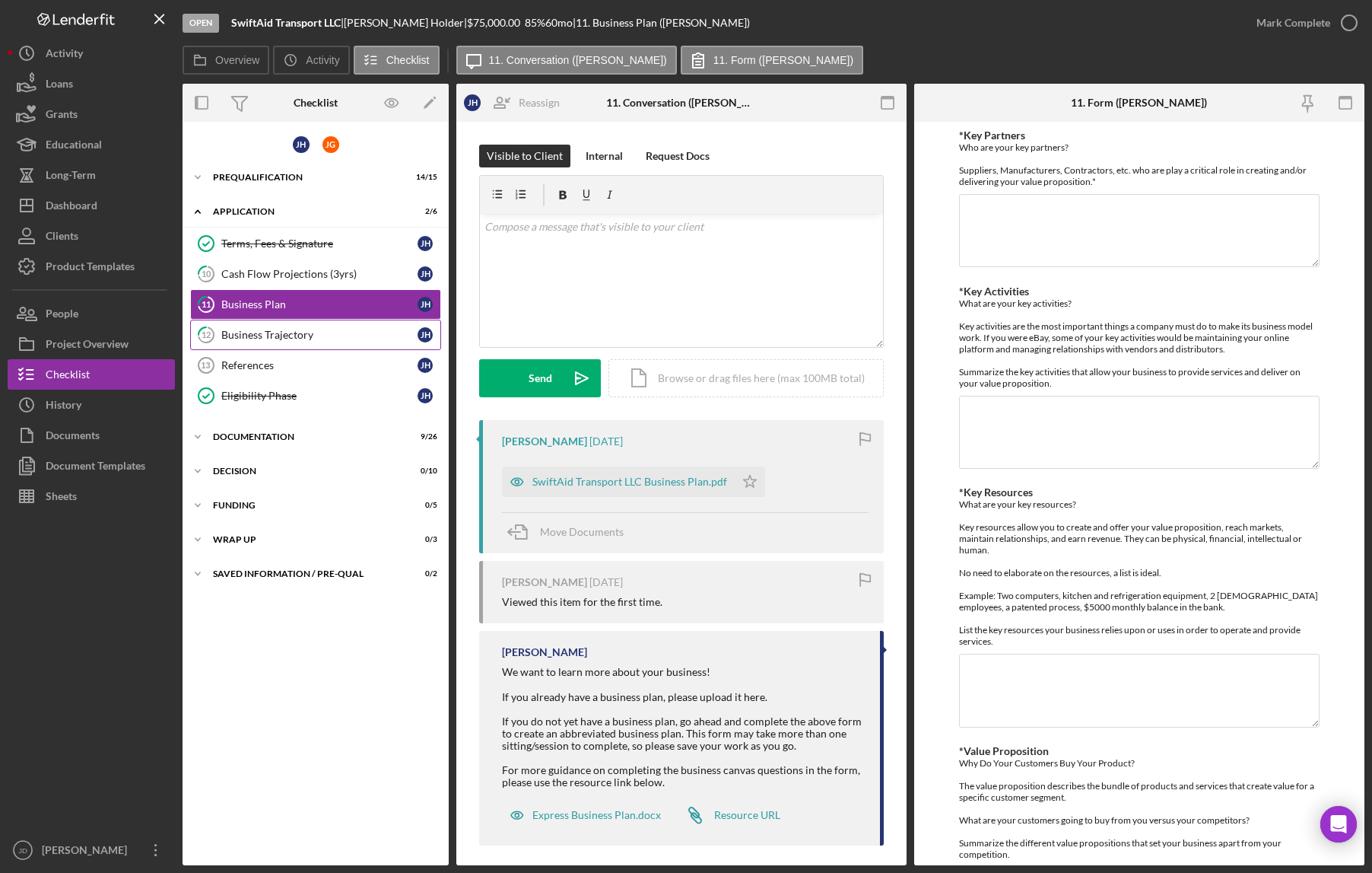
click at [270, 337] on div "Business Trajectory" at bounding box center [320, 335] width 196 height 12
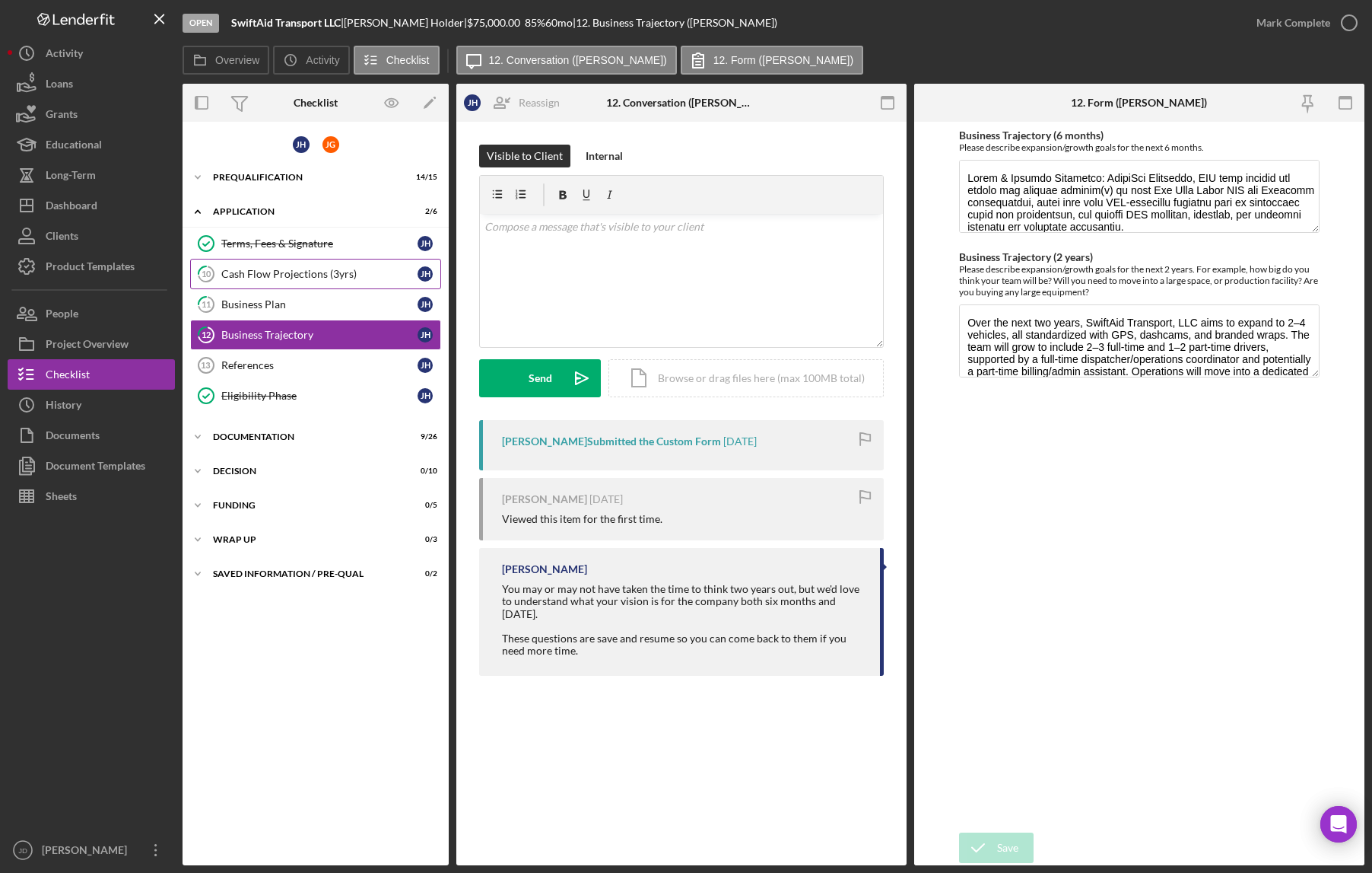
click at [258, 265] on link "10 Cash Flow Projections (3yrs) J H" at bounding box center [316, 273] width 251 height 30
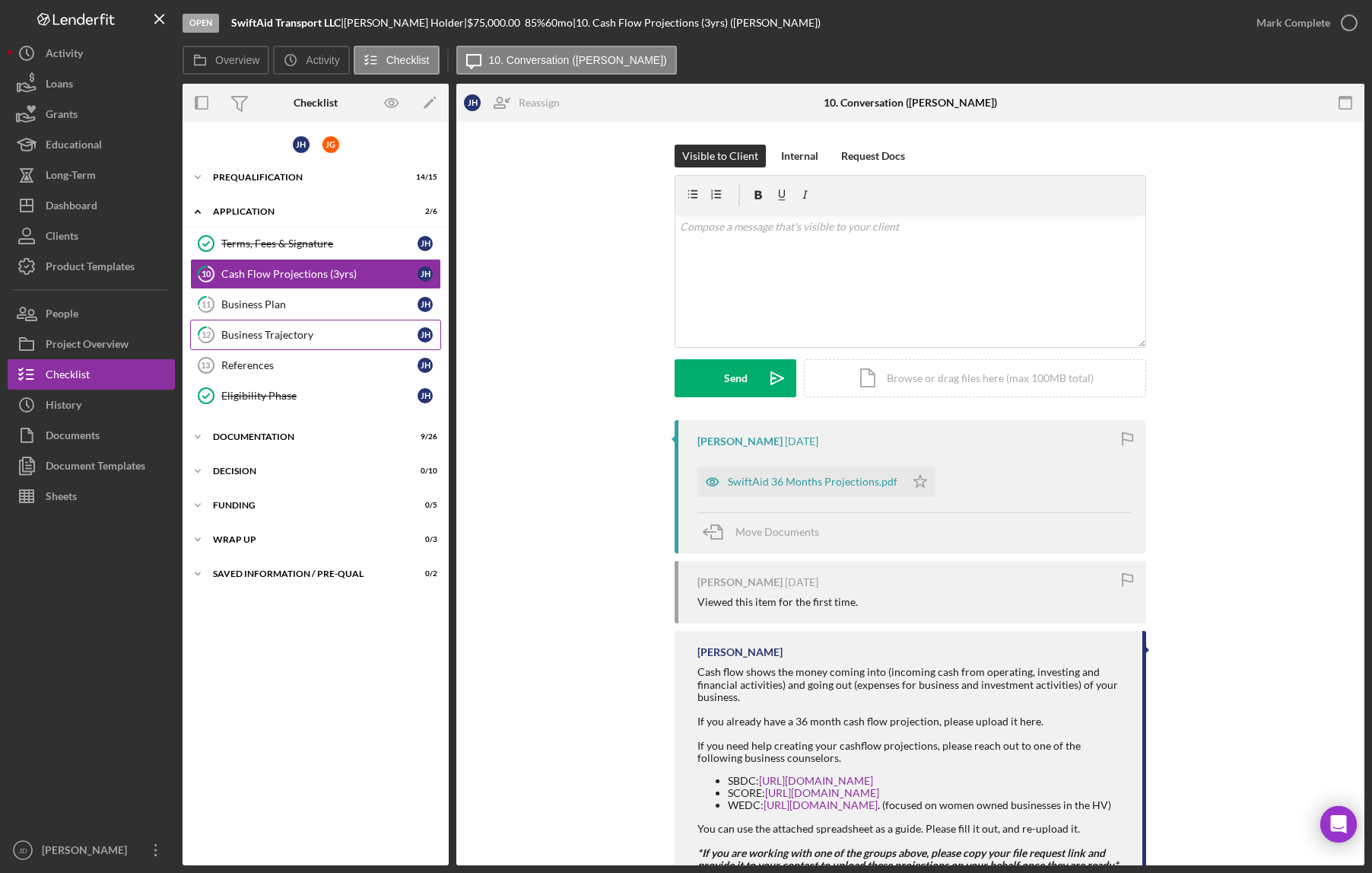
click at [256, 337] on div "Business Trajectory" at bounding box center [320, 335] width 196 height 12
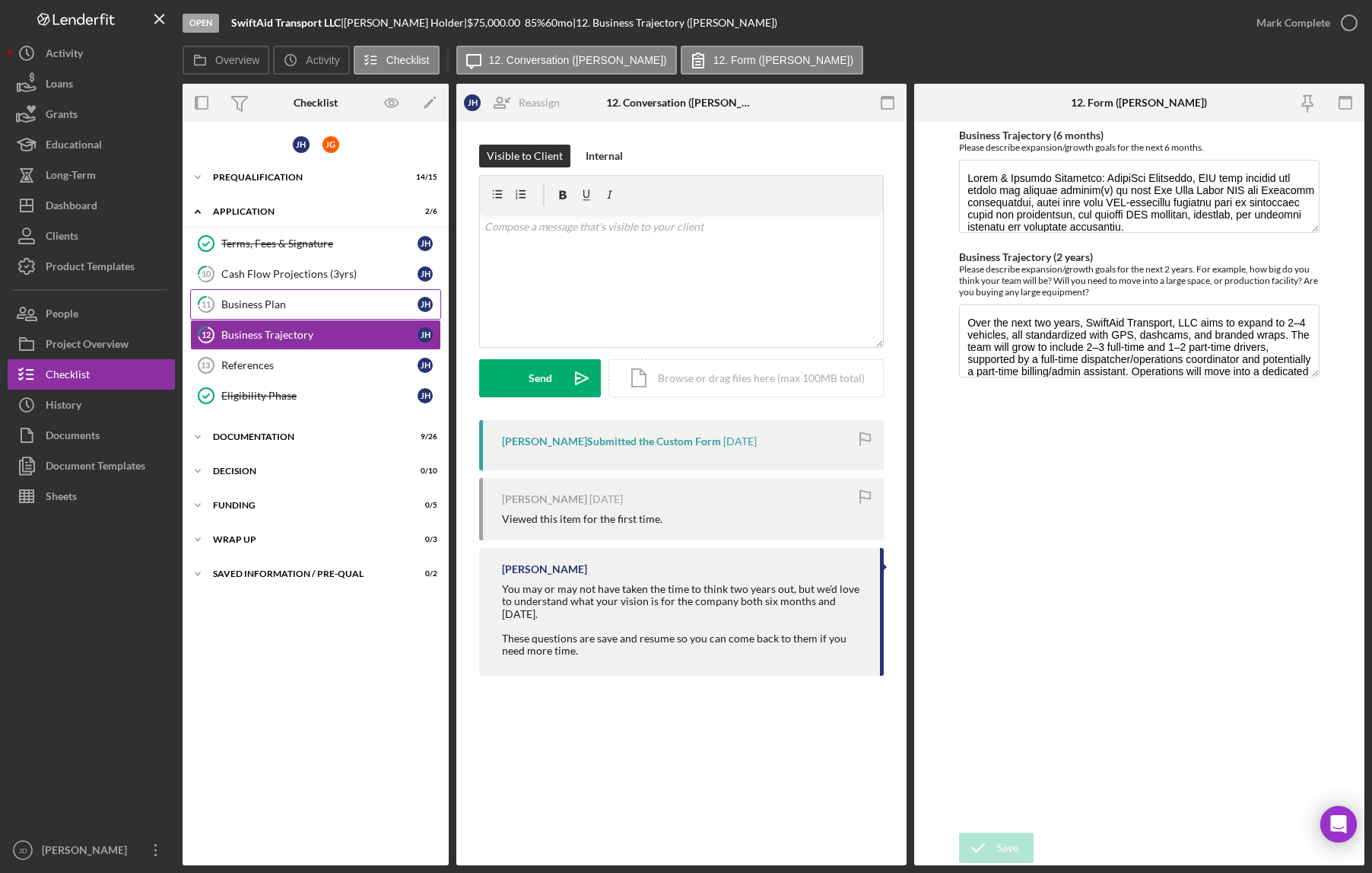
click at [252, 307] on div "Business Plan" at bounding box center [320, 305] width 196 height 12
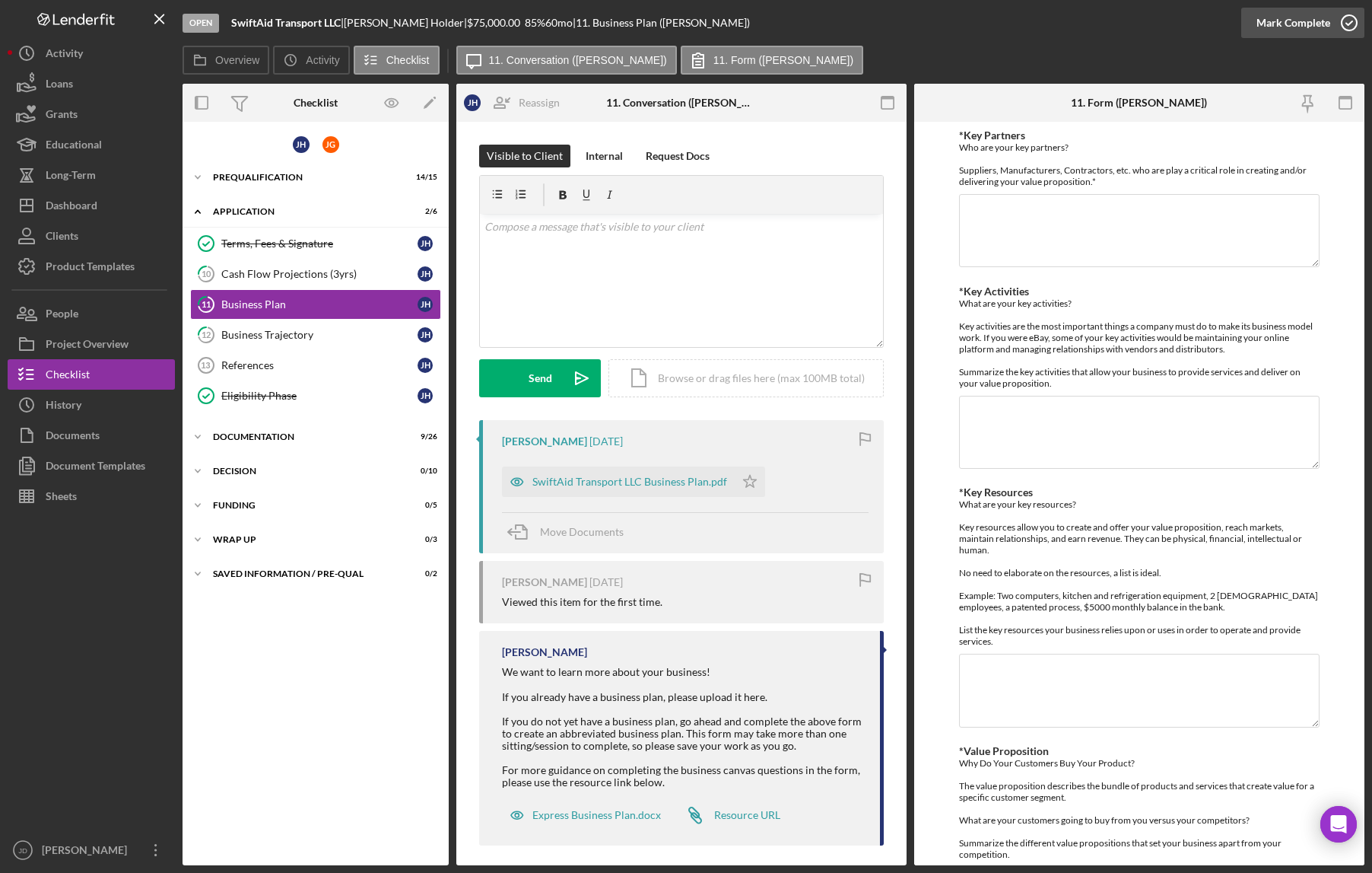
click at [1349, 29] on icon "button" at bounding box center [1349, 22] width 38 height 38
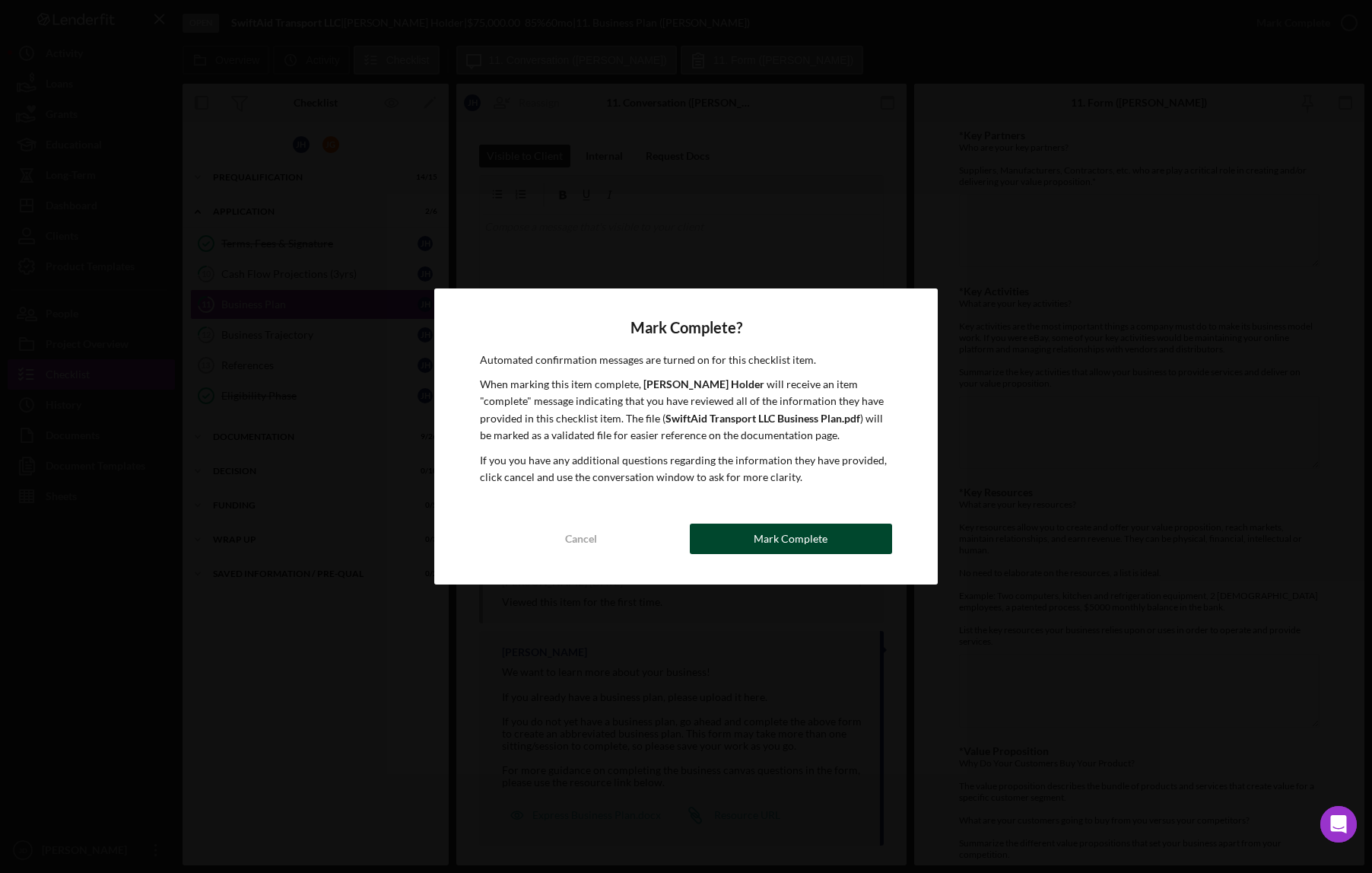
click at [803, 546] on div "Mark Complete" at bounding box center [791, 539] width 74 height 30
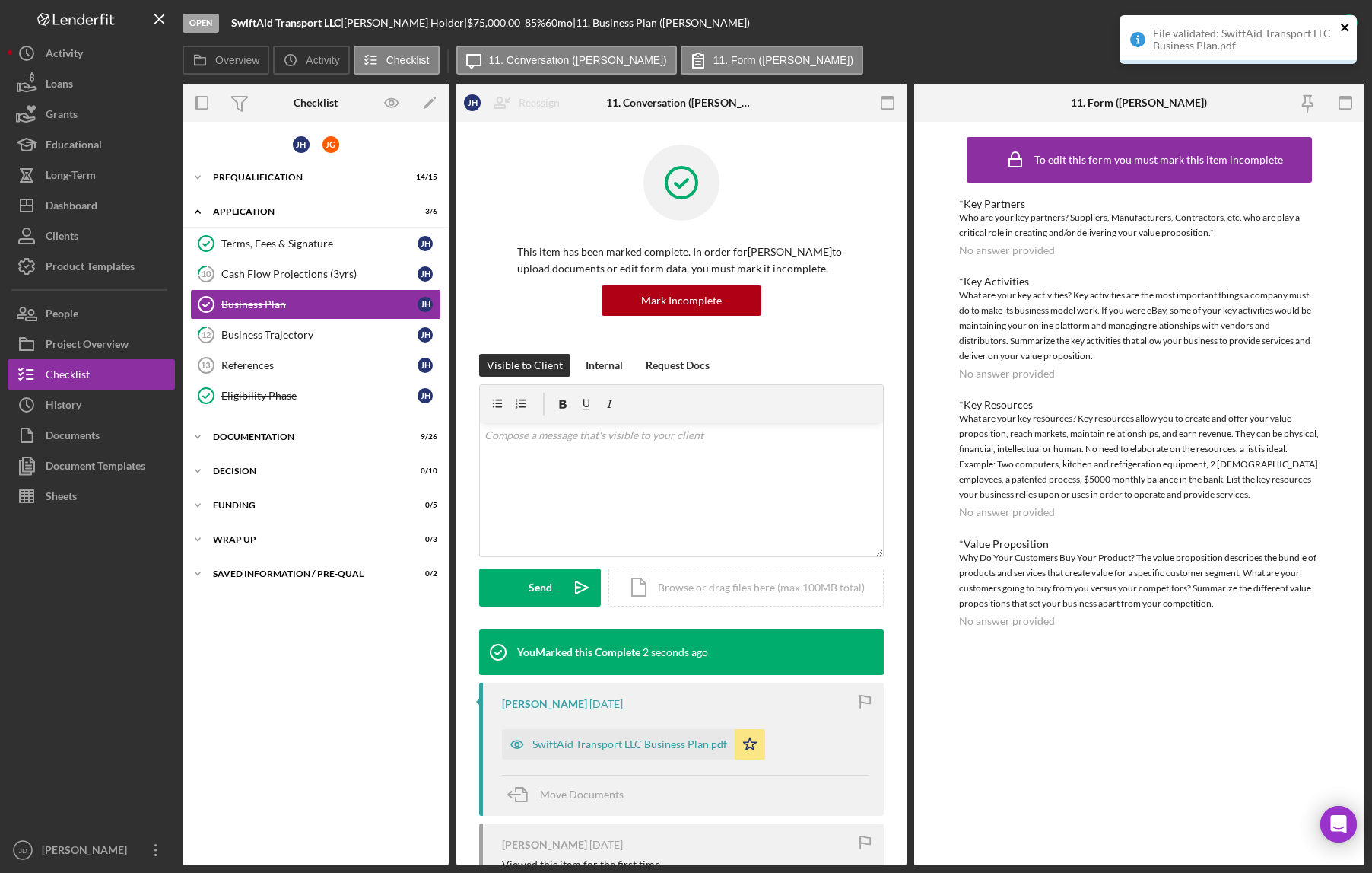
click at [1345, 29] on icon "close" at bounding box center [1344, 27] width 8 height 8
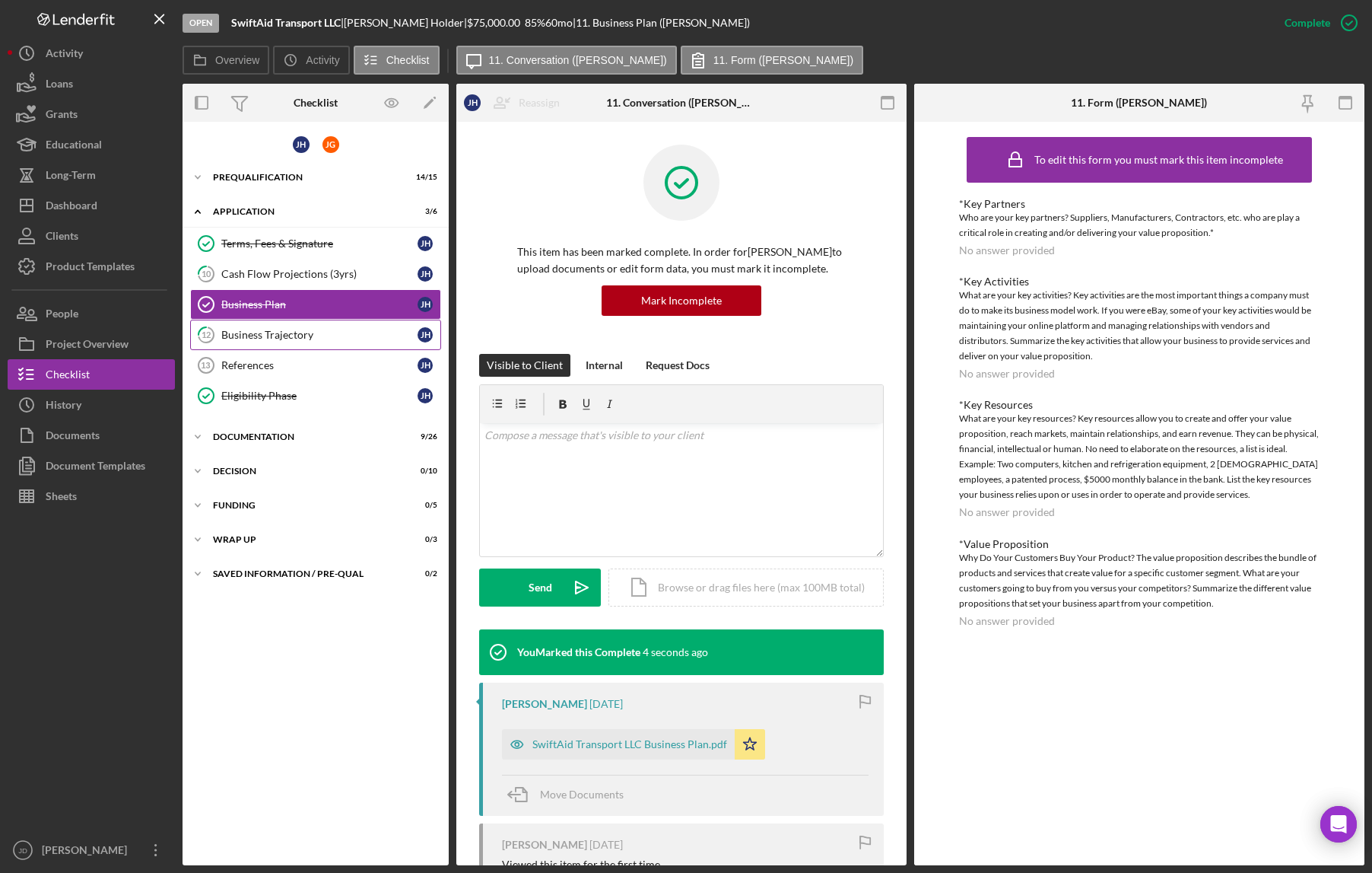
click at [284, 333] on div "Business Trajectory" at bounding box center [320, 335] width 196 height 12
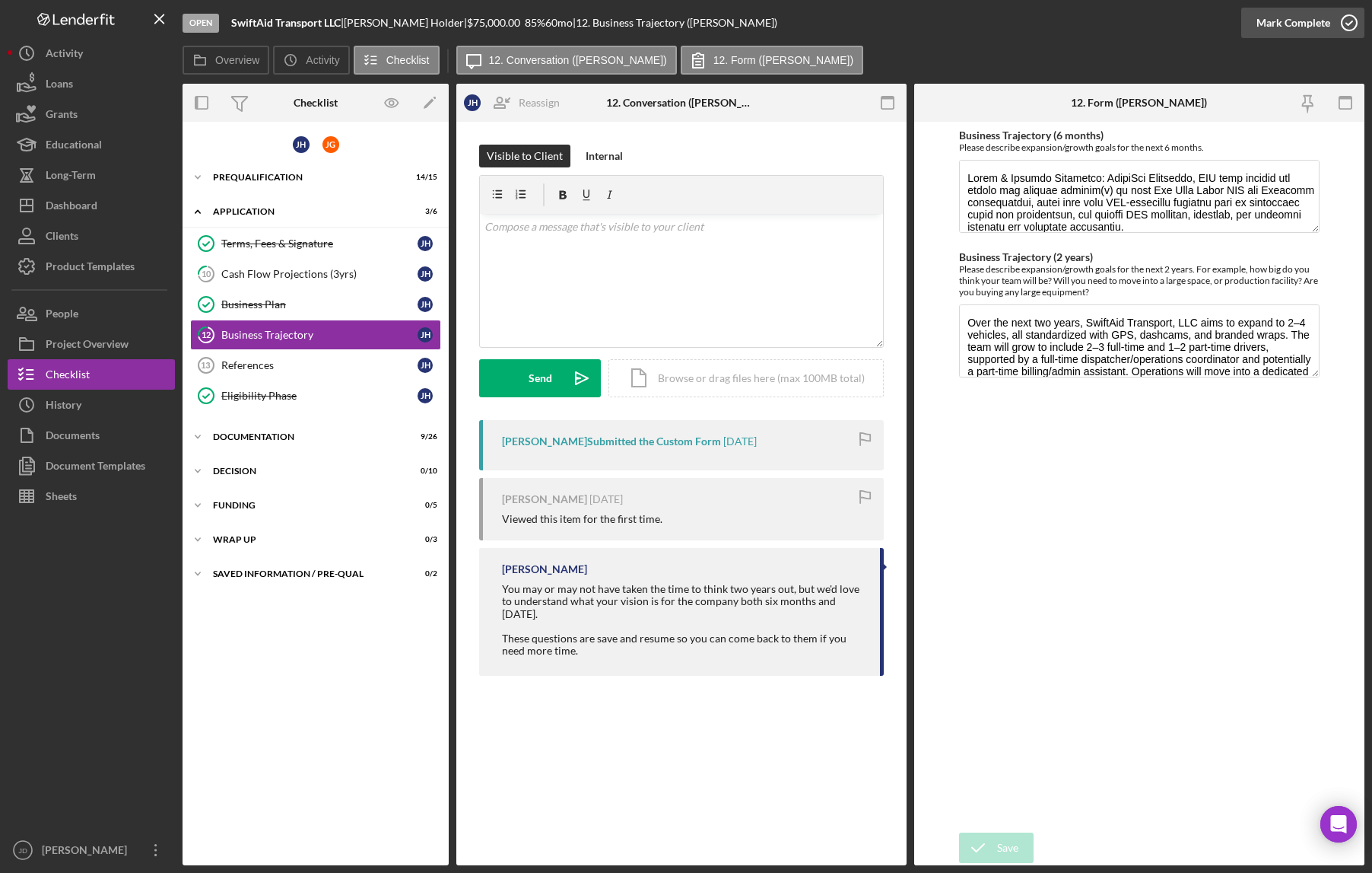
click at [1349, 26] on icon "button" at bounding box center [1349, 22] width 38 height 38
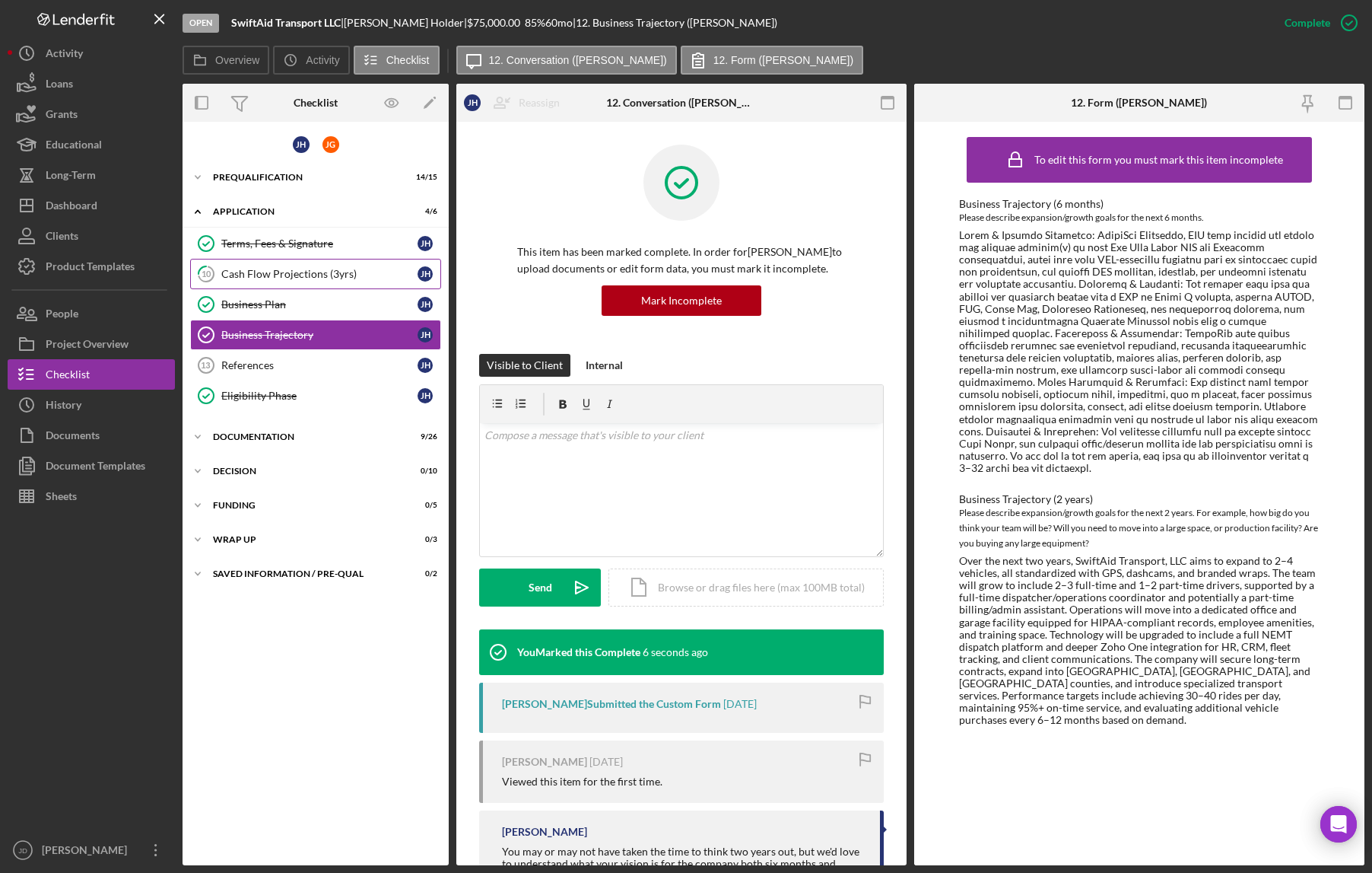
click at [292, 271] on div "Cash Flow Projections (3yrs)" at bounding box center [320, 274] width 196 height 12
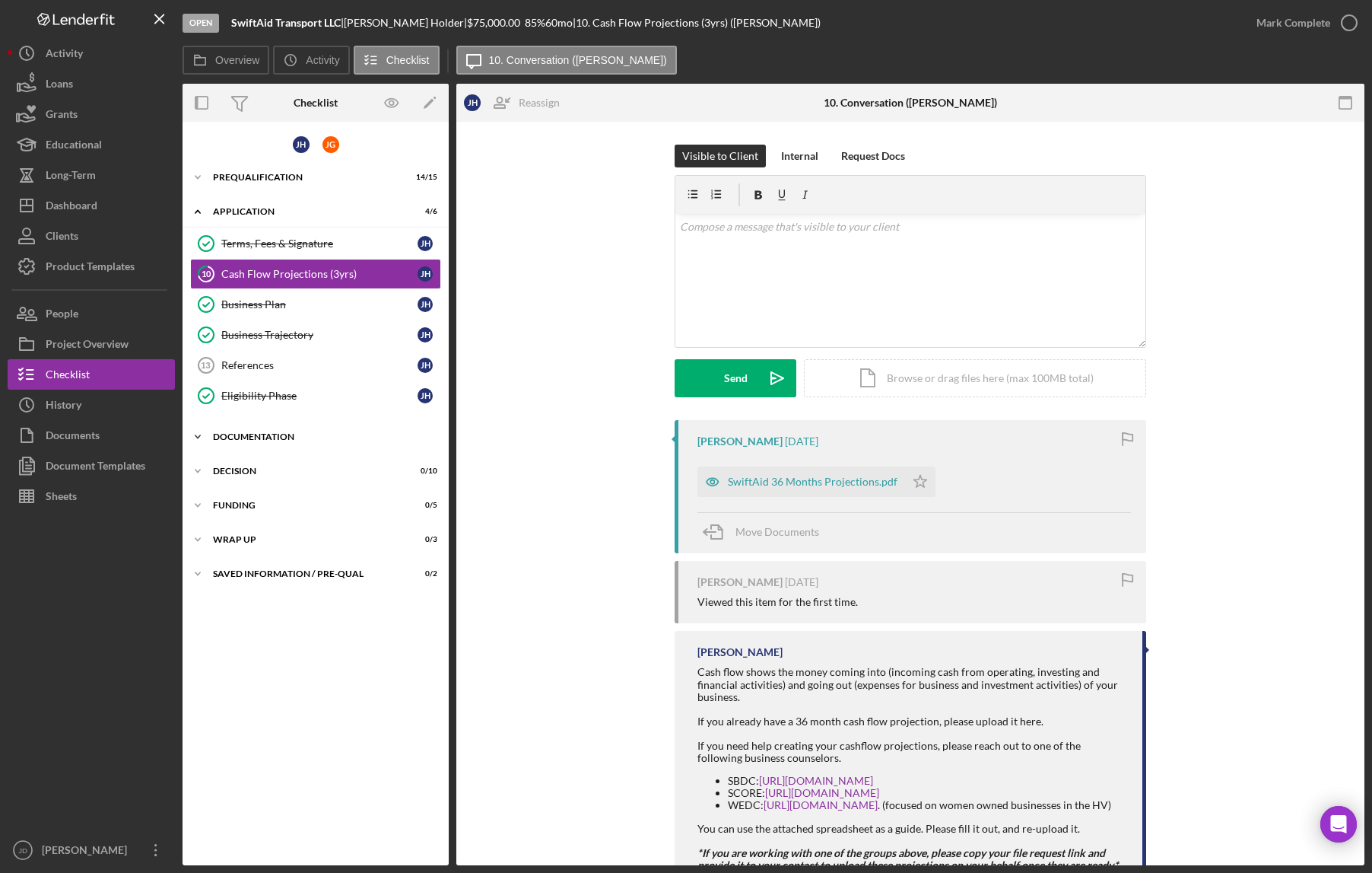
click at [198, 434] on icon "Icon/Expander" at bounding box center [198, 436] width 30 height 30
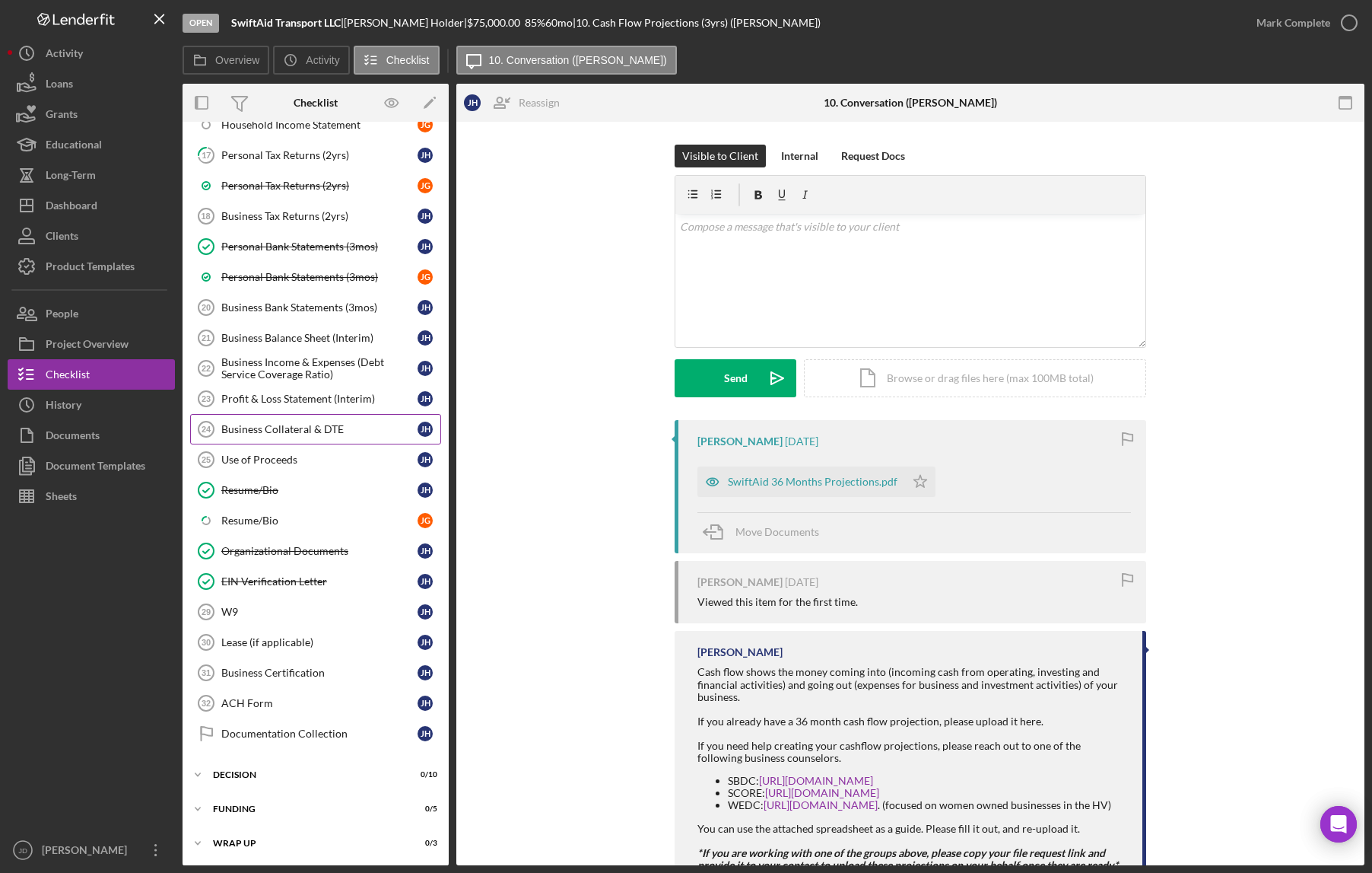
scroll to position [532, 0]
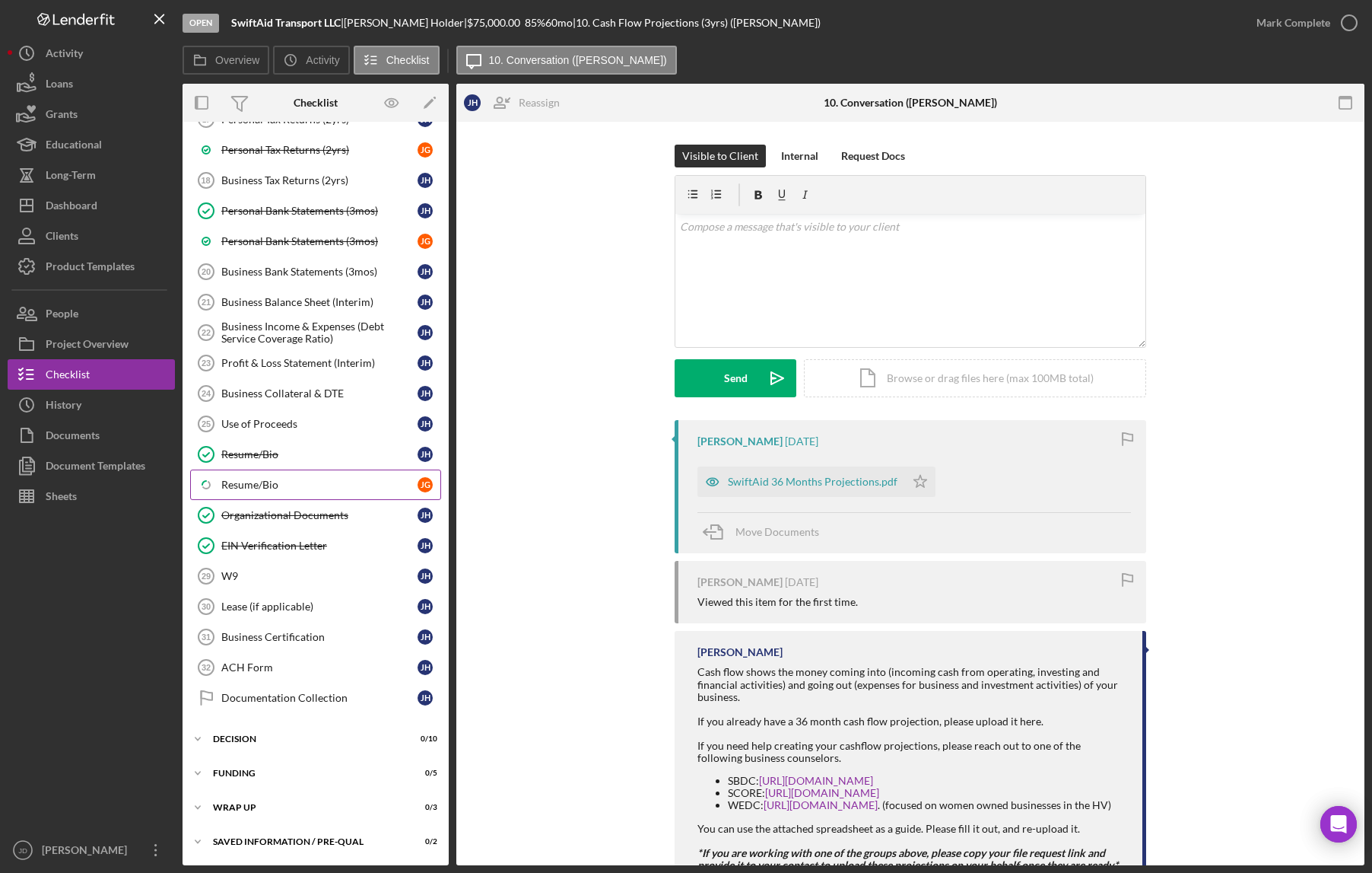
click at [261, 485] on div "Resume/Bio" at bounding box center [320, 485] width 196 height 12
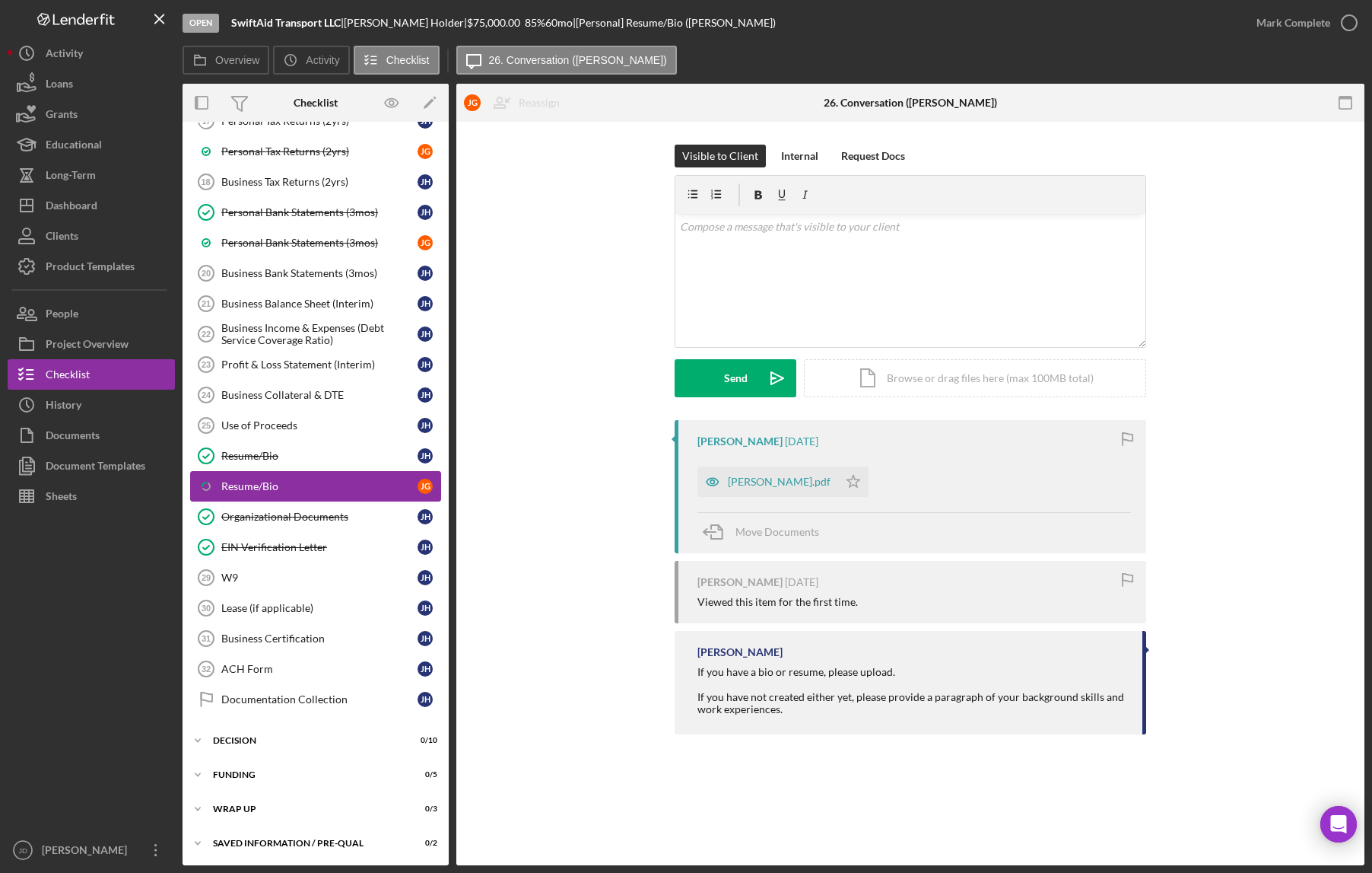
scroll to position [532, 0]
click at [775, 478] on div "Joel_Gomez_Resume.pdf" at bounding box center [779, 482] width 102 height 12
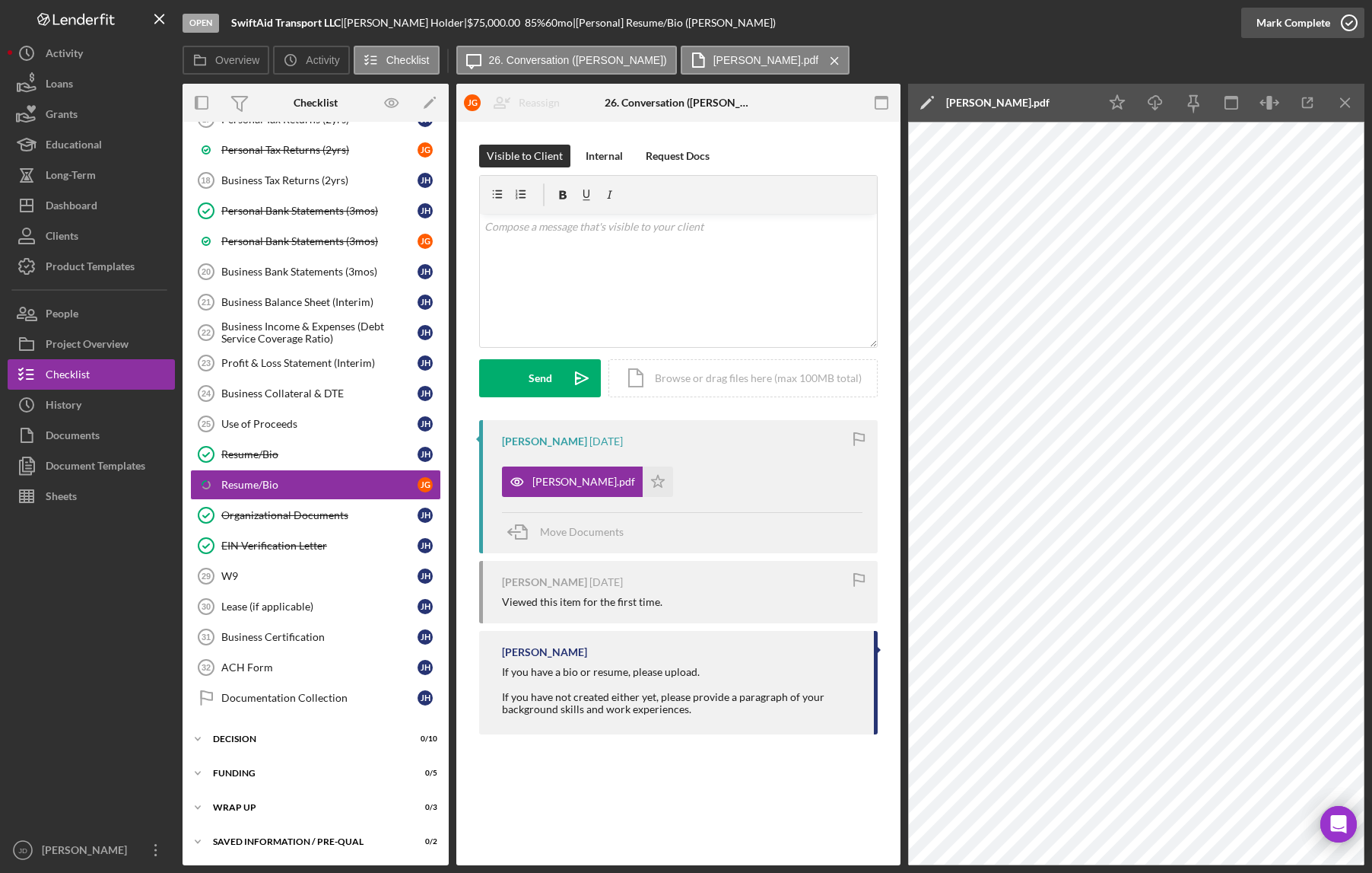
click at [1344, 30] on icon "button" at bounding box center [1349, 22] width 38 height 38
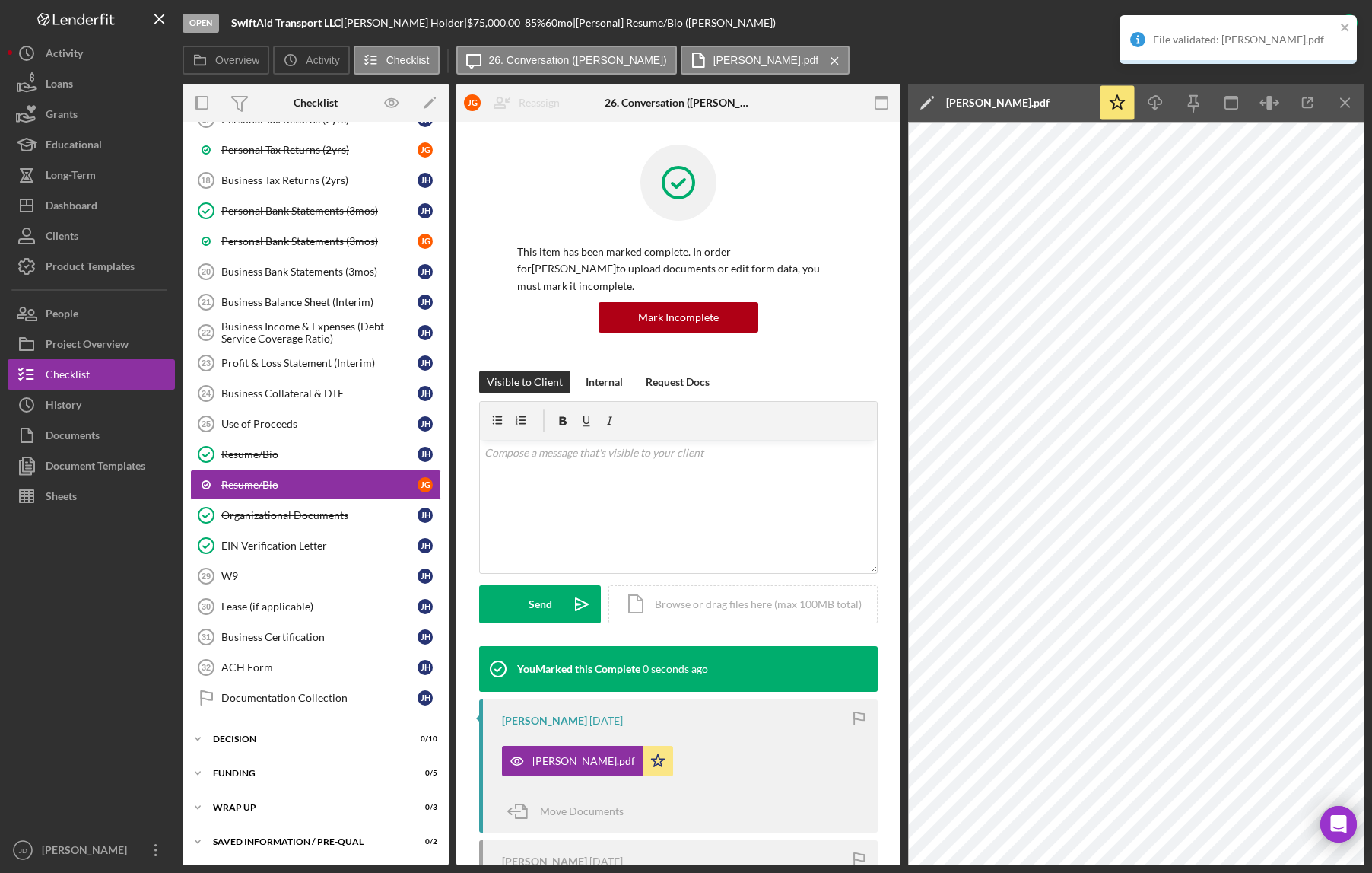
click at [915, 45] on div "Overview Icon/History Activity Checklist Icon/Message 26. Conversation (Joel G.…" at bounding box center [774, 61] width 1182 height 30
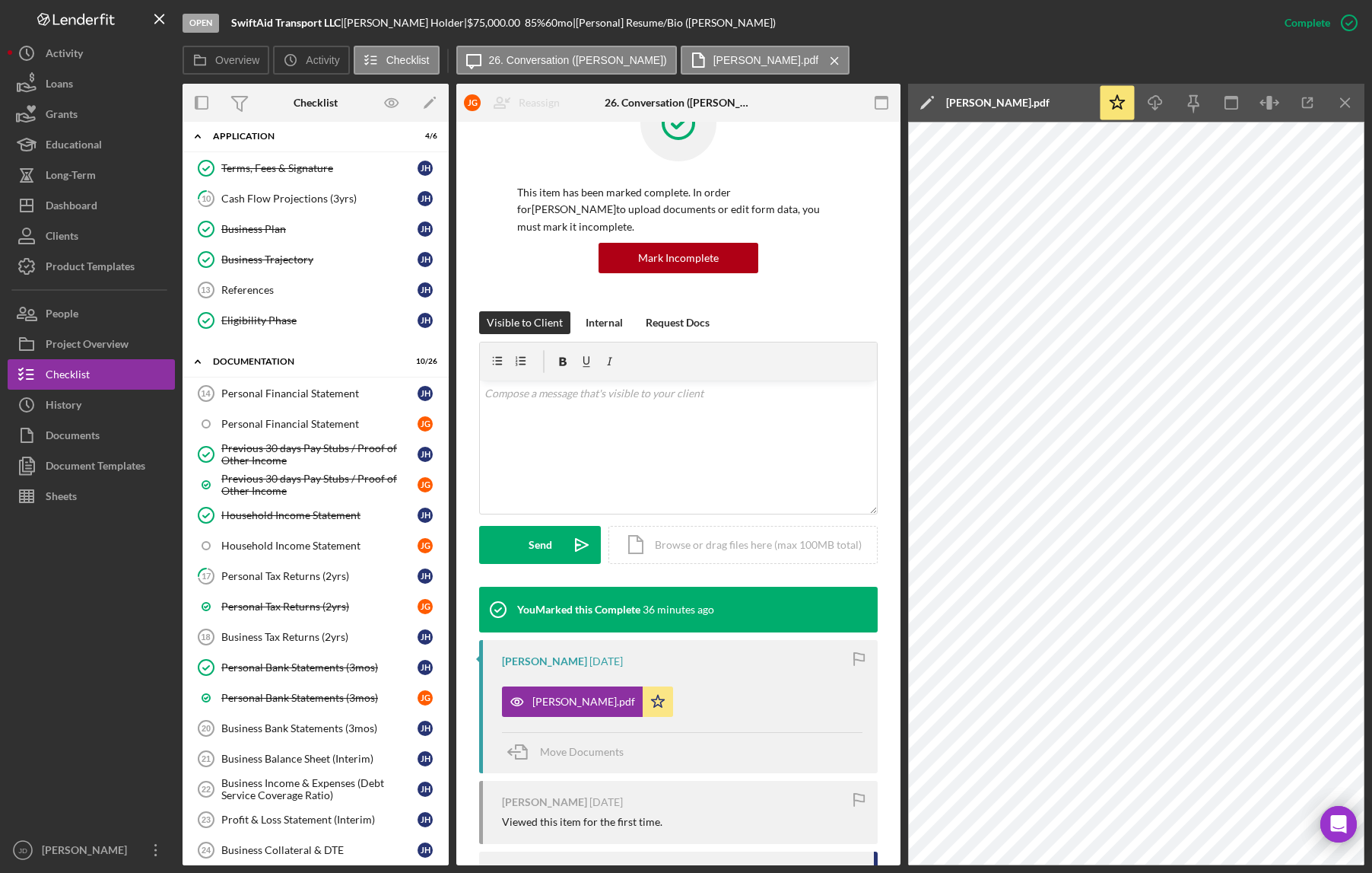
scroll to position [0, 0]
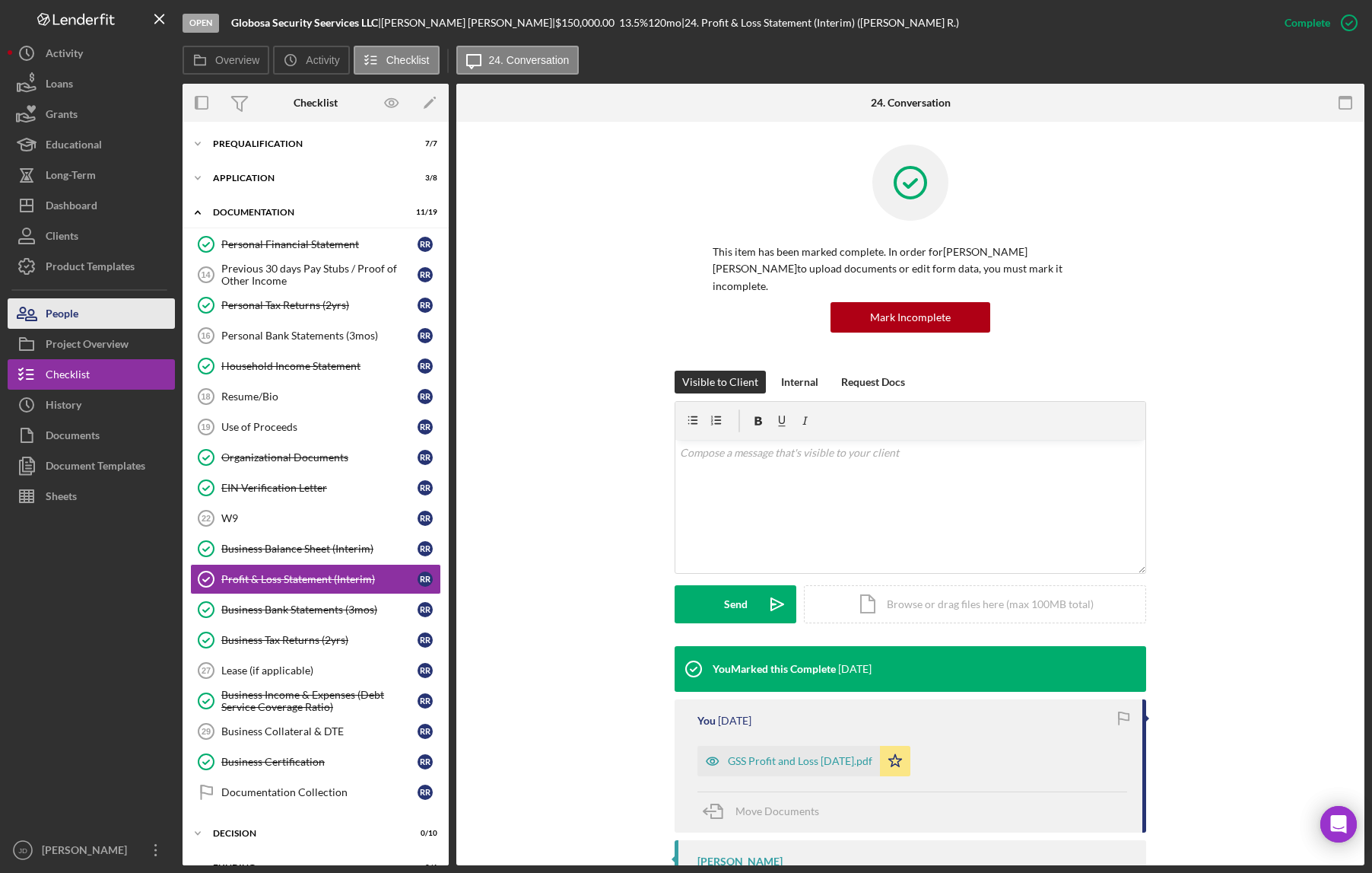
click at [60, 322] on div "People" at bounding box center [61, 315] width 33 height 34
